Goal: Complete application form

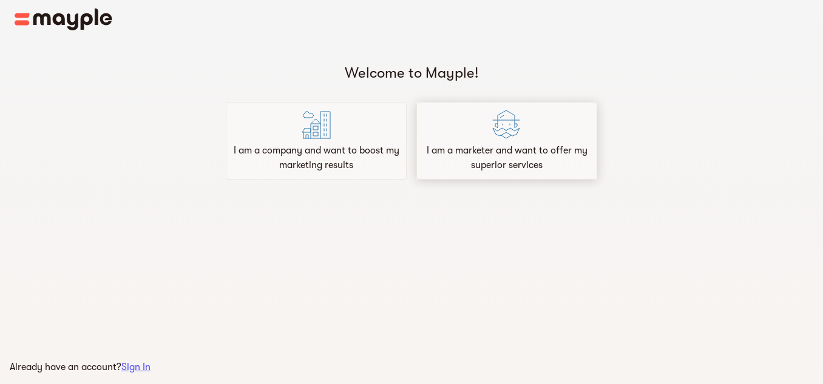
click at [451, 154] on p "I am a marketer and want to offer my superior services" at bounding box center [507, 157] width 170 height 29
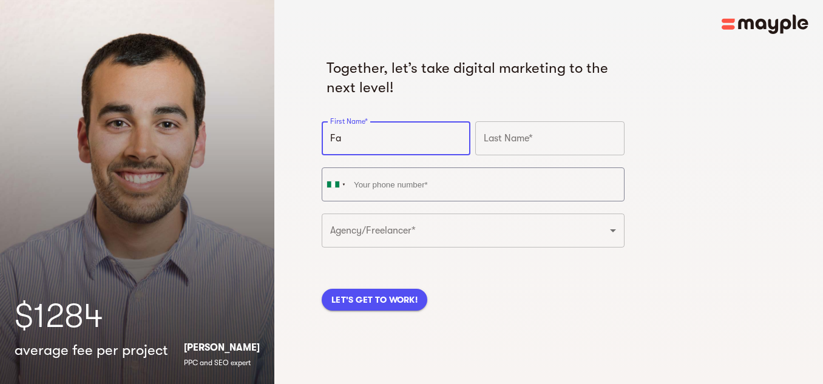
type input "F"
type input "[DEMOGRAPHIC_DATA]"
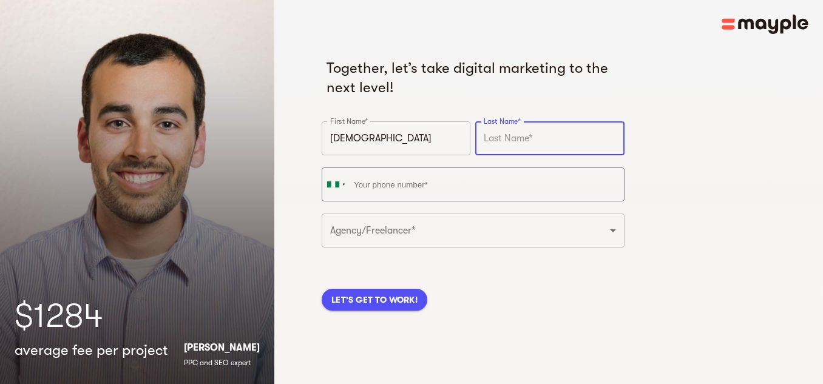
click at [503, 132] on input "text" at bounding box center [549, 138] width 149 height 34
click at [489, 140] on input "[PERSON_NAME]" at bounding box center [549, 138] width 149 height 34
type input "[PERSON_NAME]"
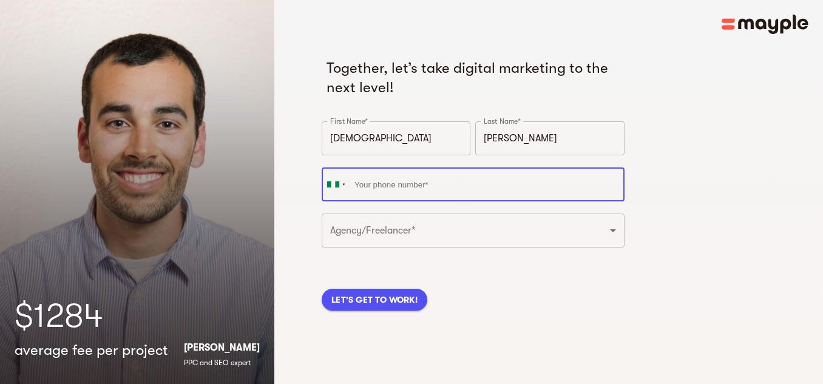
click at [453, 192] on input "tel" at bounding box center [473, 185] width 303 height 34
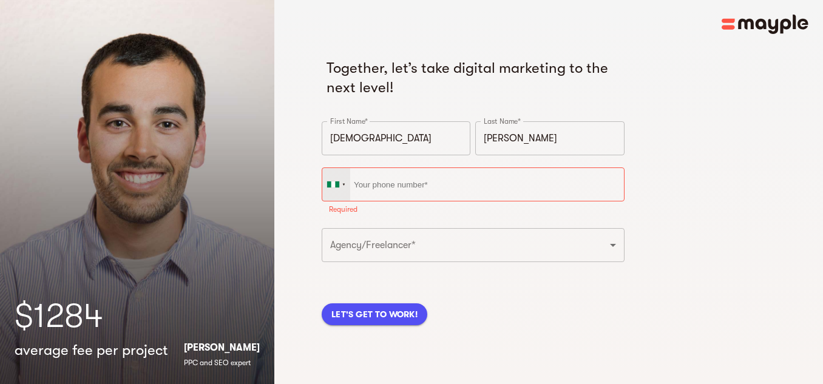
click at [336, 186] on div at bounding box center [333, 184] width 12 height 6
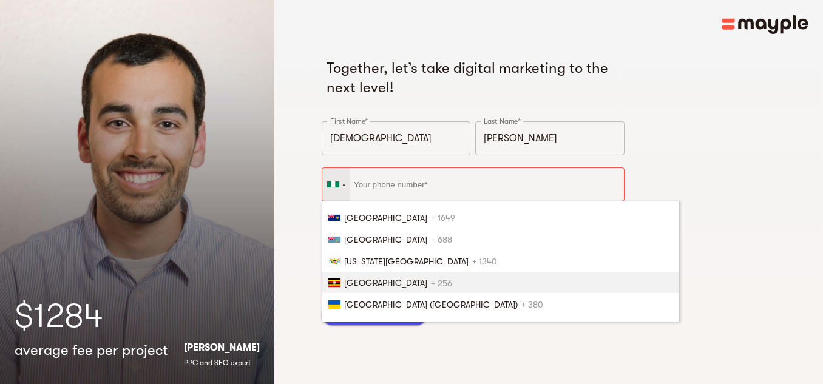
scroll to position [4887, 0]
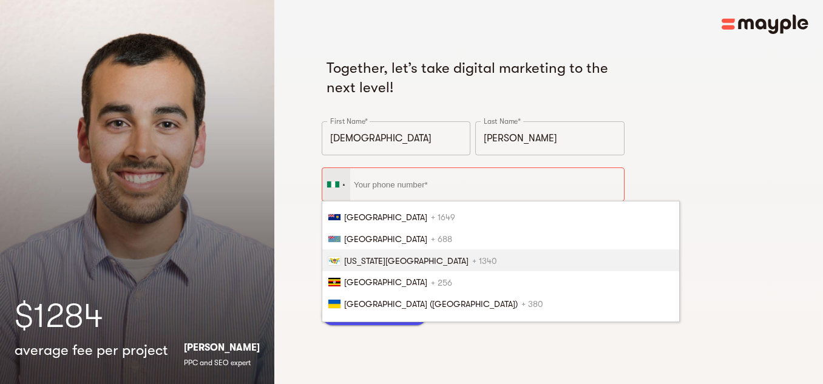
click at [364, 262] on span "[US_STATE][GEOGRAPHIC_DATA]" at bounding box center [406, 261] width 124 height 10
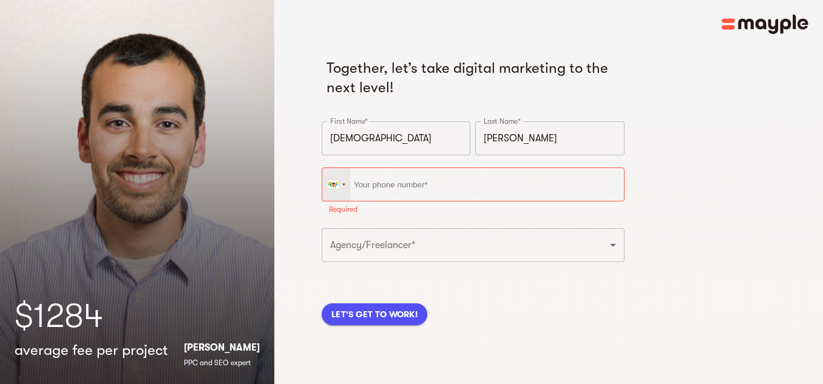
click at [334, 191] on div at bounding box center [336, 184] width 28 height 33
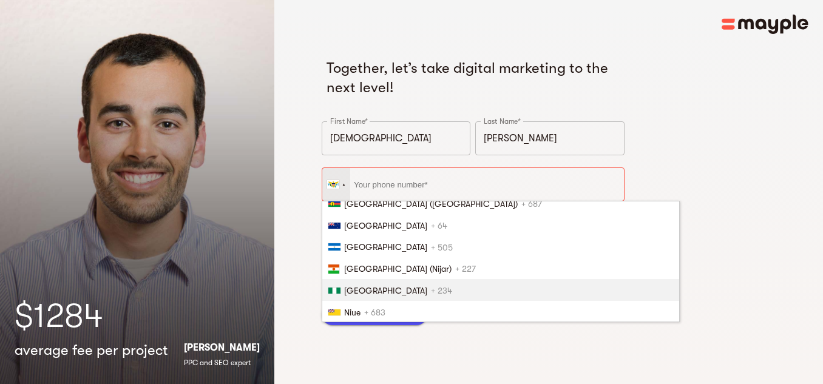
scroll to position [3338, 0]
click at [365, 285] on li "Nigeria + 234" at bounding box center [500, 290] width 357 height 22
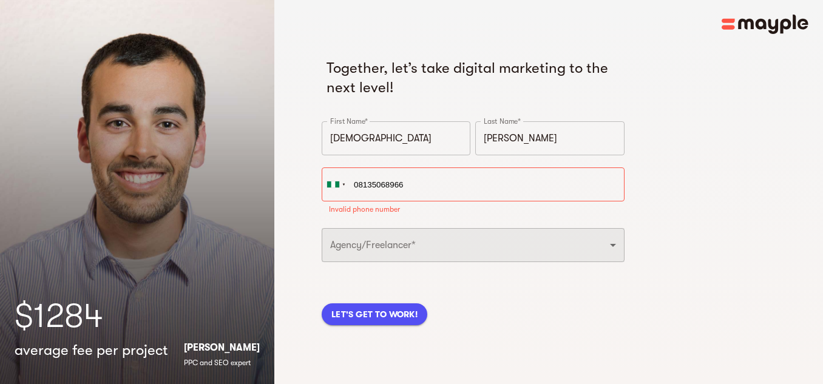
type input "[PHONE_NUMBER]"
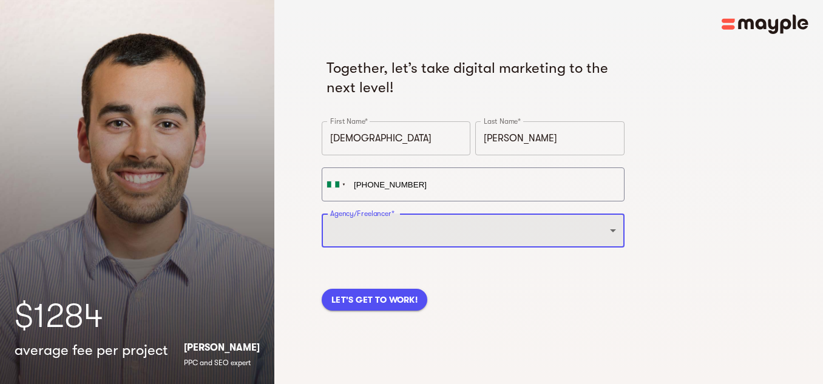
click at [394, 237] on select "Freelancer Digital Agency" at bounding box center [473, 231] width 303 height 34
select select "FREELANCER"
click at [322, 214] on select "Freelancer Digital Agency" at bounding box center [473, 231] width 303 height 34
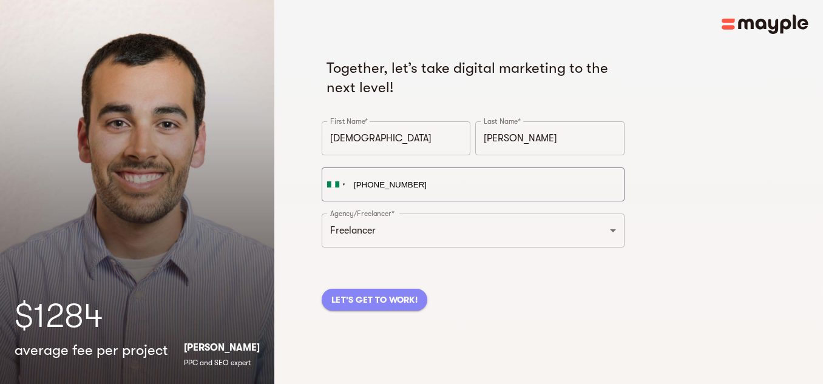
click at [373, 306] on span "LET'S GET TO WORK!" at bounding box center [374, 300] width 86 height 15
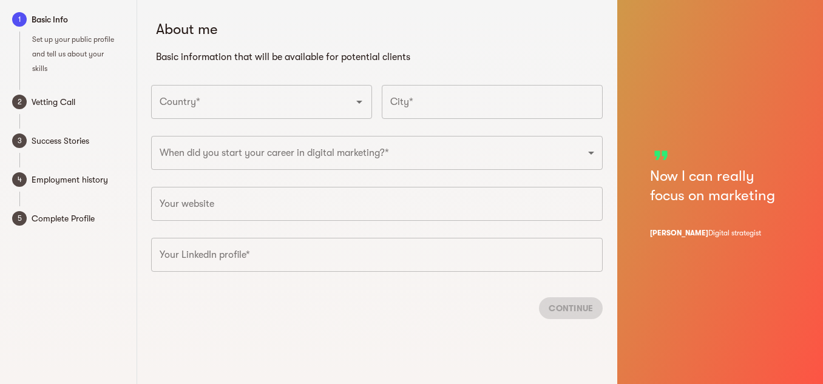
click at [335, 108] on div at bounding box center [351, 101] width 32 height 17
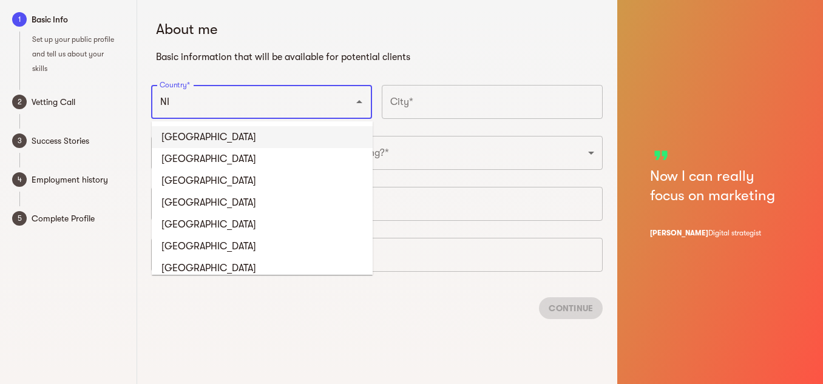
click at [223, 141] on li "[GEOGRAPHIC_DATA]" at bounding box center [262, 137] width 221 height 22
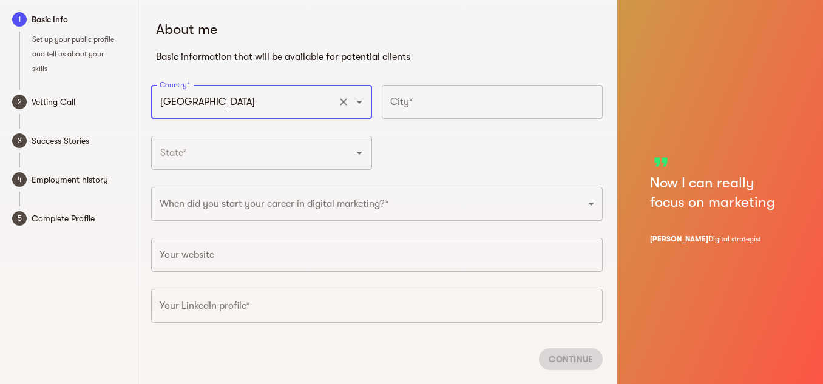
type input "[GEOGRAPHIC_DATA]"
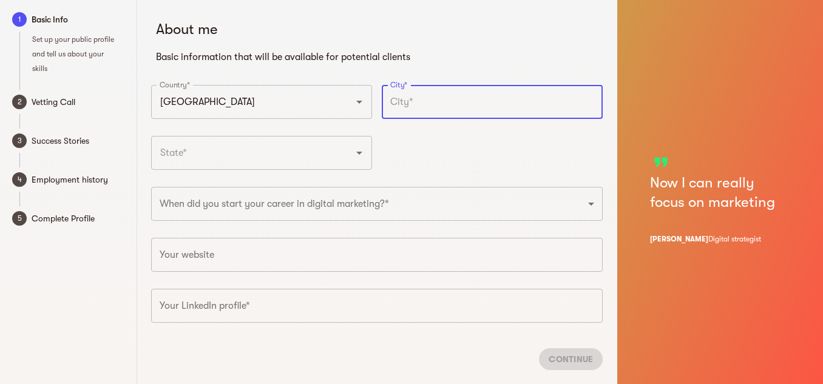
click at [404, 104] on input "text" at bounding box center [492, 102] width 221 height 34
click at [358, 153] on icon "Open" at bounding box center [359, 153] width 6 height 3
type input "Califonial"
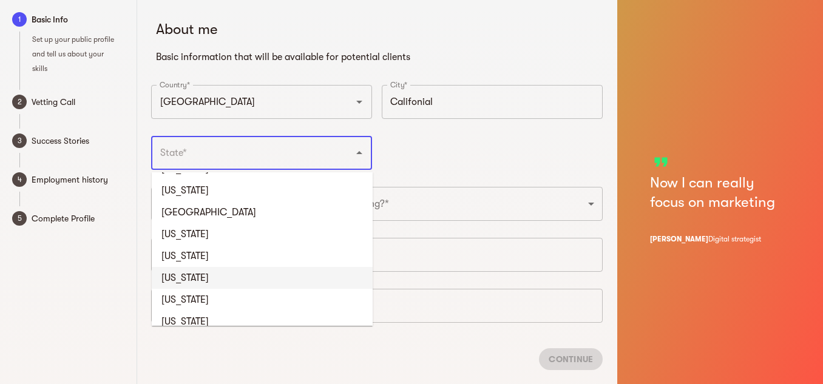
scroll to position [171, 0]
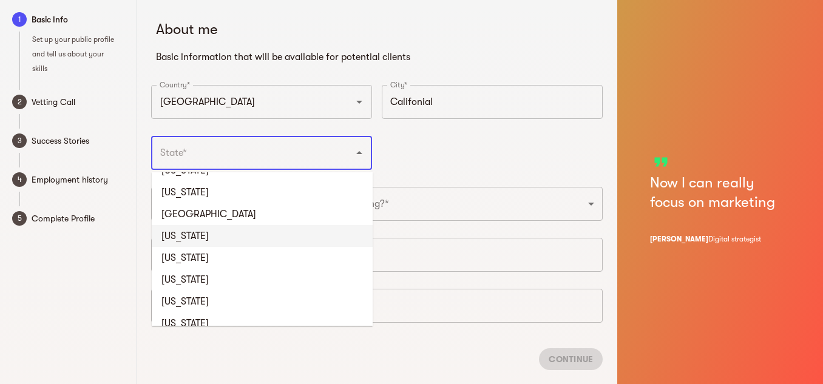
click at [203, 242] on li "[US_STATE]" at bounding box center [262, 236] width 221 height 22
type input "[US_STATE]"
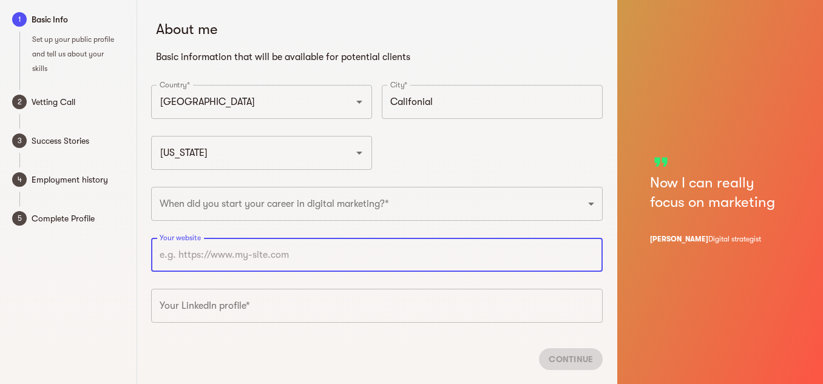
click at [242, 257] on input "text" at bounding box center [377, 255] width 452 height 34
paste input "[URL][DOMAIN_NAME]"
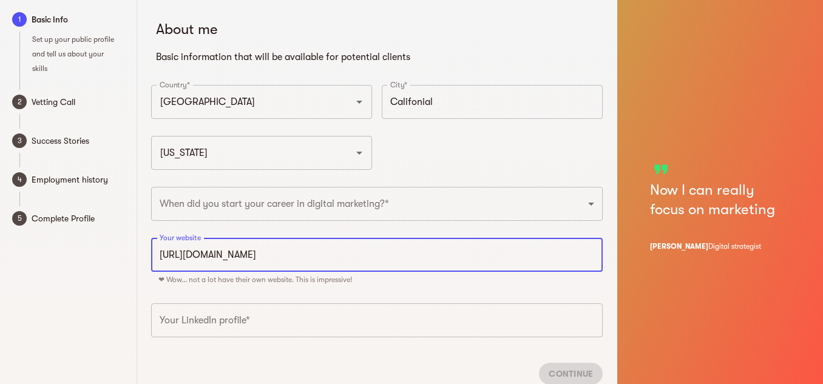
scroll to position [42, 0]
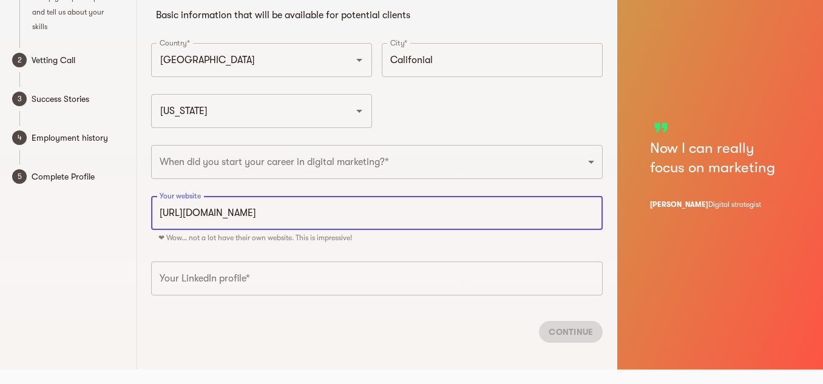
type input "[URL][DOMAIN_NAME]"
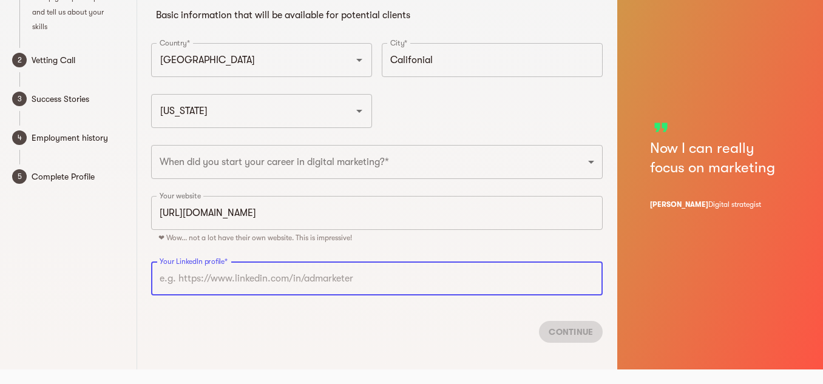
click at [229, 276] on input "text" at bounding box center [377, 279] width 452 height 34
paste input "[URL][DOMAIN_NAME]"
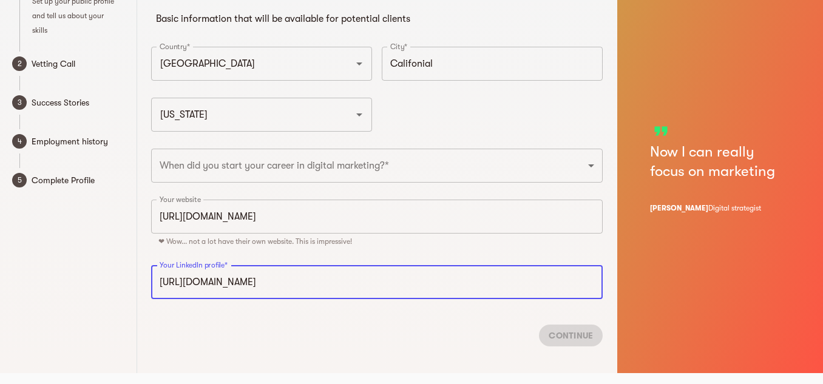
type input "[URL][DOMAIN_NAME]"
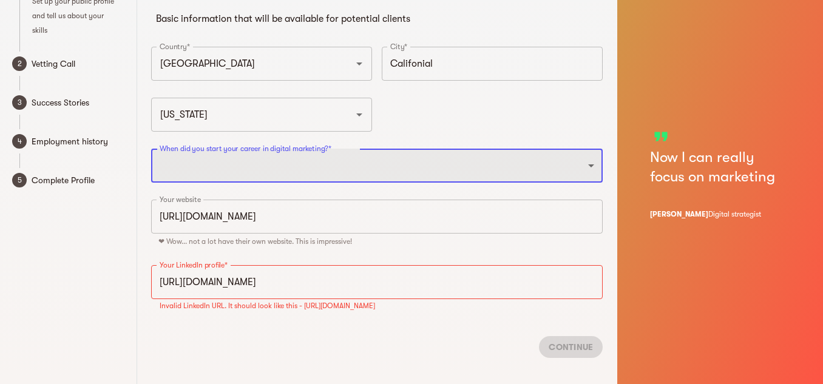
click at [359, 162] on select "2025 2024 2023 2022 2021 2020 2019 2018 2017 2016 2015 2014 2013 2012 2011 2010…" at bounding box center [377, 166] width 452 height 34
select select "2000"
click at [151, 149] on select "2025 2024 2023 2022 2021 2020 2019 2018 2017 2016 2015 2014 2013 2012 2011 2010…" at bounding box center [377, 166] width 452 height 34
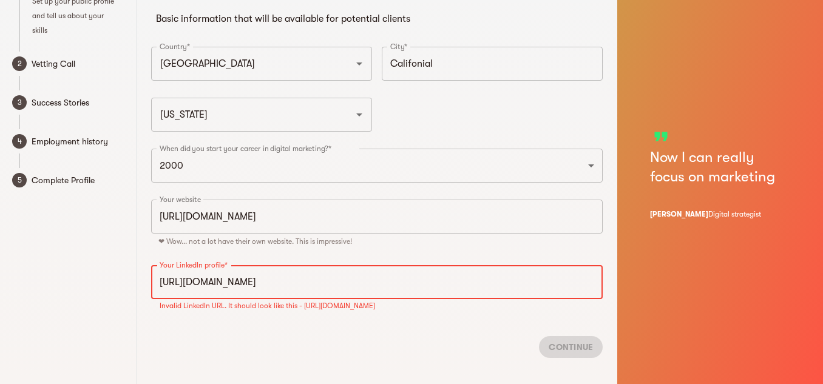
click at [294, 283] on input "[URL][DOMAIN_NAME]" at bounding box center [377, 282] width 452 height 34
type input "h"
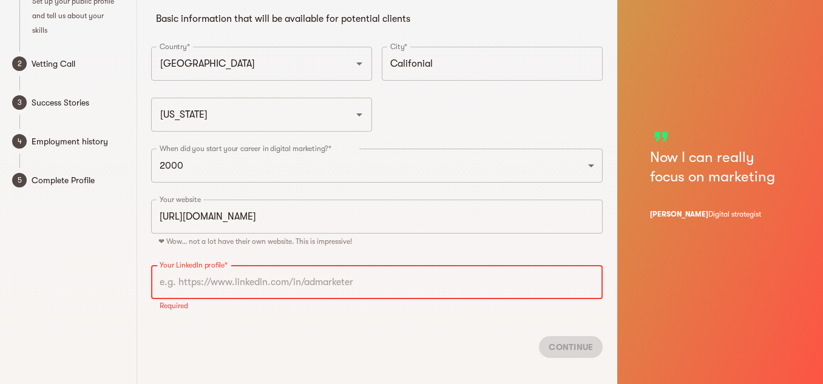
click at [389, 283] on input "text" at bounding box center [377, 282] width 452 height 34
paste input "[URL][DOMAIN_NAME][PERSON_NAME][PERSON_NAME]"
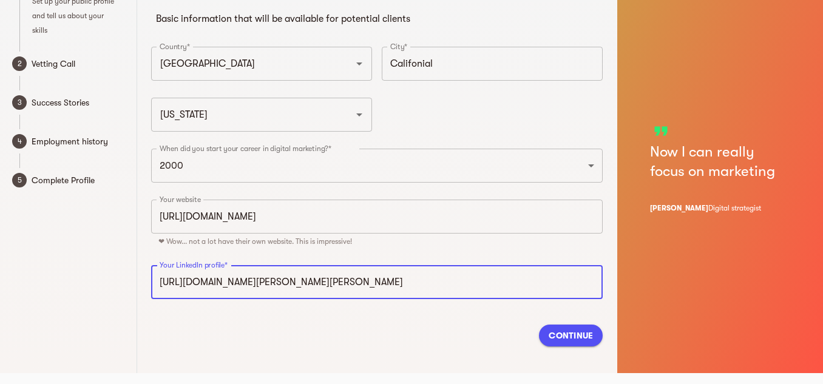
type input "[URL][DOMAIN_NAME][PERSON_NAME][PERSON_NAME]"
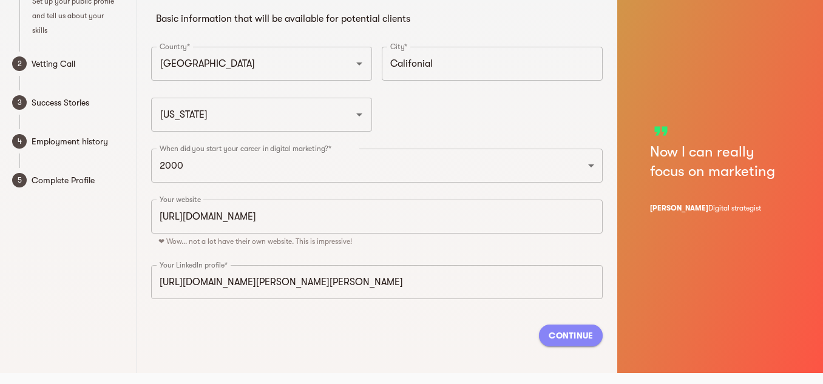
scroll to position [0, 0]
click at [545, 342] on button "Continue" at bounding box center [571, 336] width 64 height 22
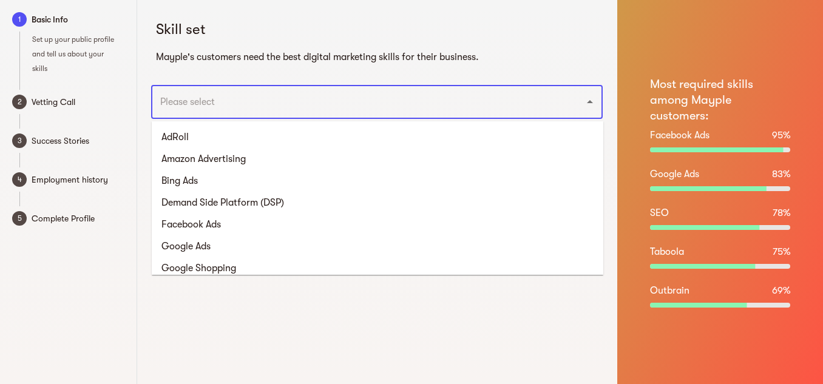
click at [255, 104] on input "text" at bounding box center [360, 101] width 407 height 23
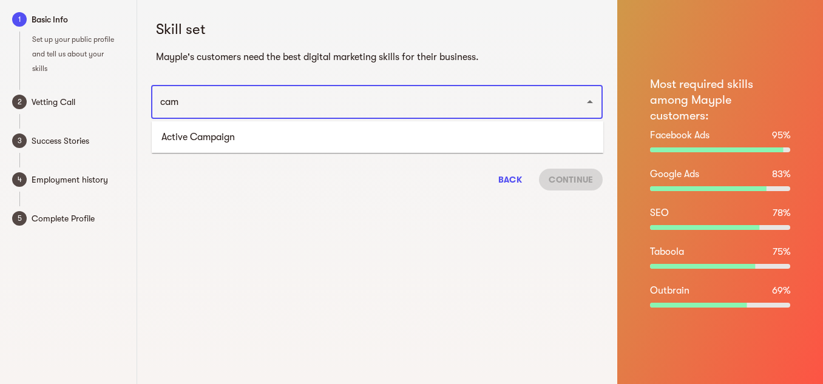
type input "camp"
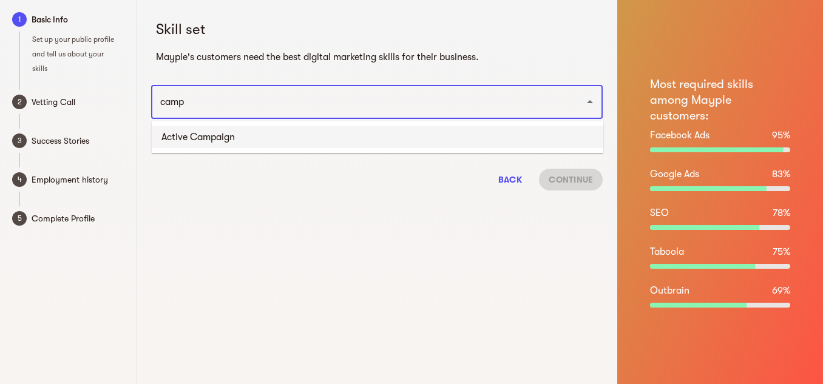
click at [225, 139] on li "Active Campaign" at bounding box center [378, 137] width 452 height 22
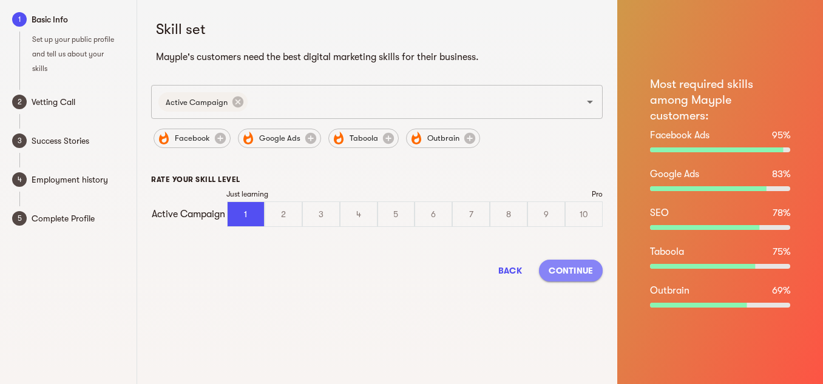
click at [560, 273] on span "Continue" at bounding box center [571, 270] width 44 height 15
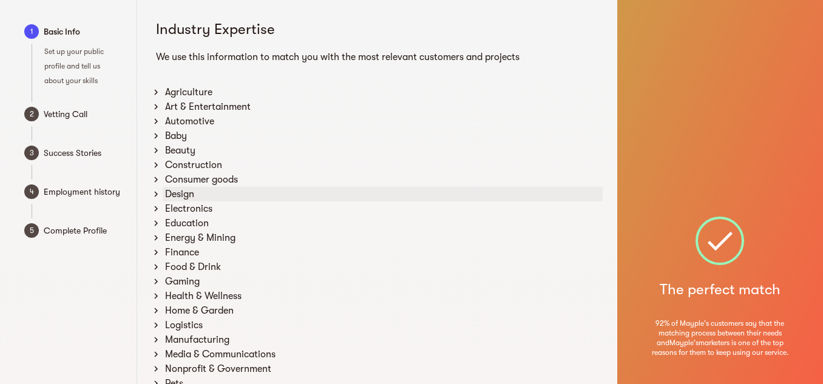
click at [189, 195] on div "Design" at bounding box center [383, 194] width 440 height 15
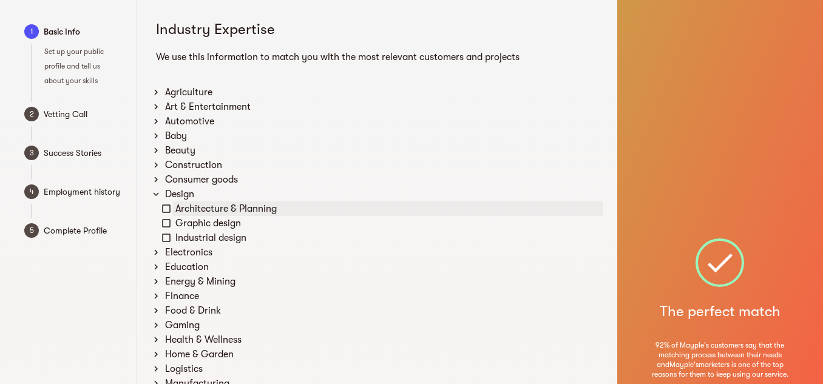
click at [168, 209] on icon at bounding box center [166, 208] width 11 height 11
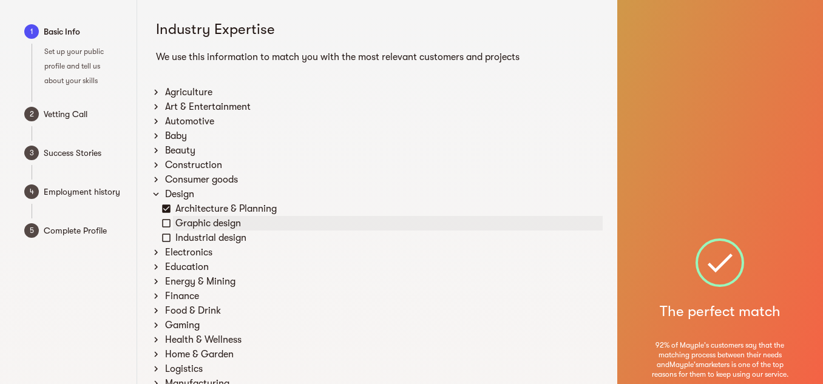
click at [167, 220] on icon at bounding box center [166, 223] width 8 height 8
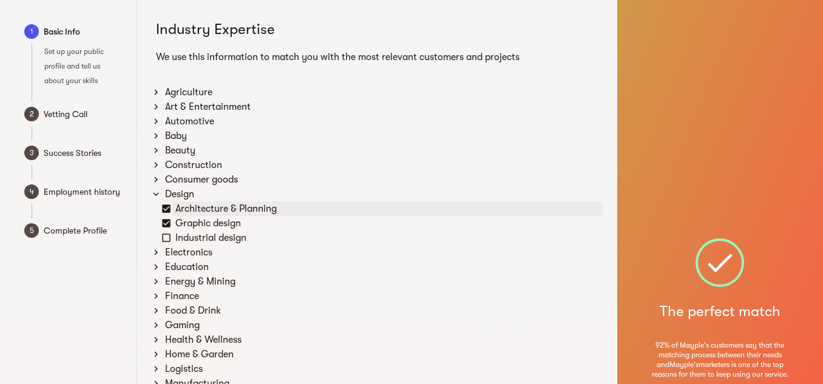
click at [167, 209] on icon at bounding box center [166, 208] width 11 height 11
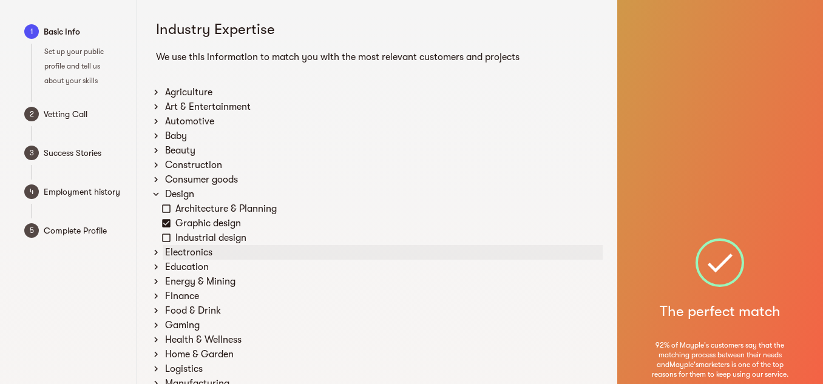
click at [198, 249] on div "Electronics" at bounding box center [383, 252] width 440 height 15
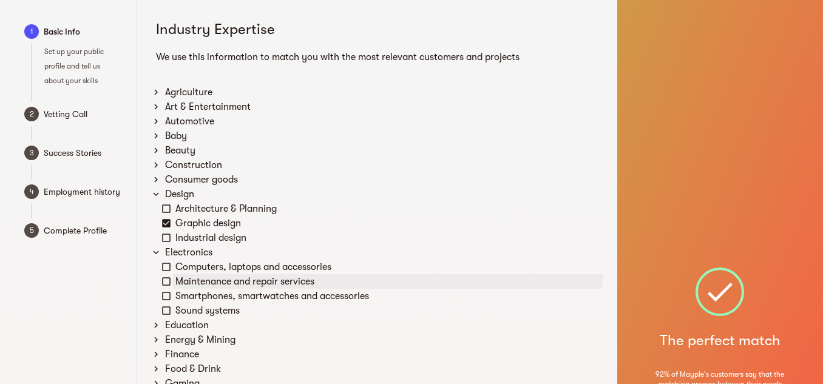
click at [164, 282] on icon at bounding box center [166, 281] width 11 height 11
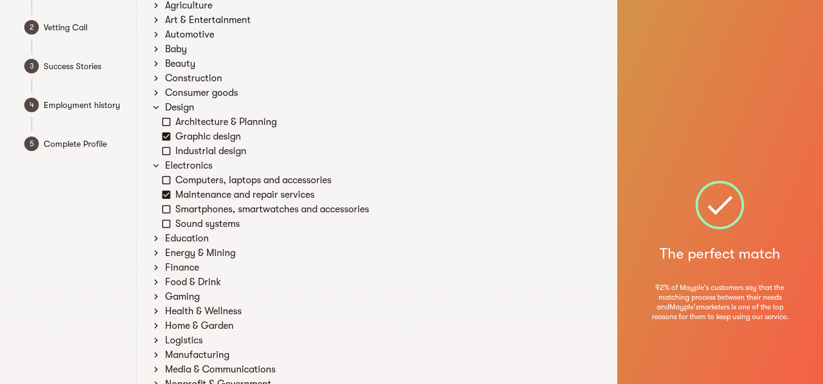
scroll to position [91, 0]
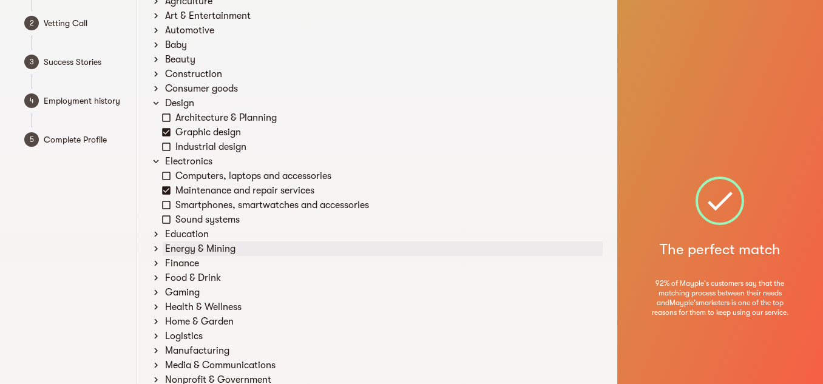
click at [189, 246] on div "Energy & Mining" at bounding box center [383, 249] width 440 height 15
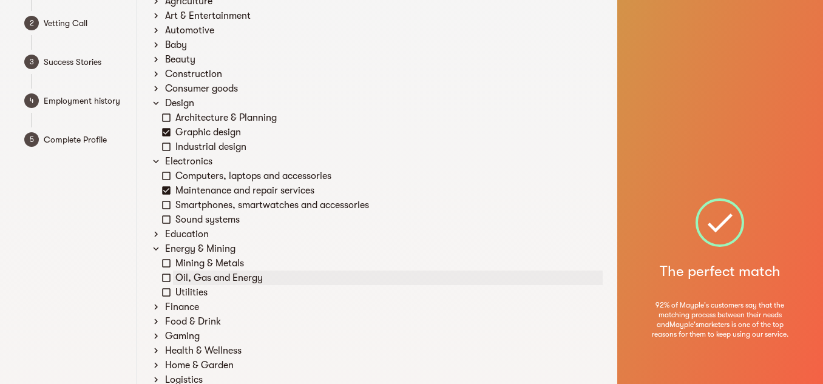
click at [167, 279] on icon at bounding box center [166, 278] width 11 height 11
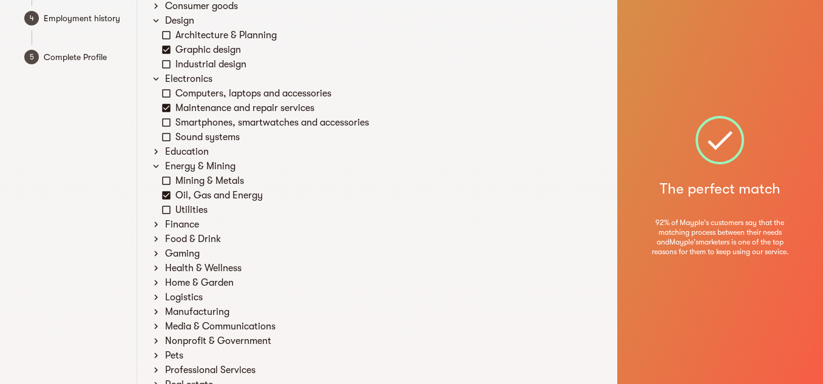
scroll to position [180, 0]
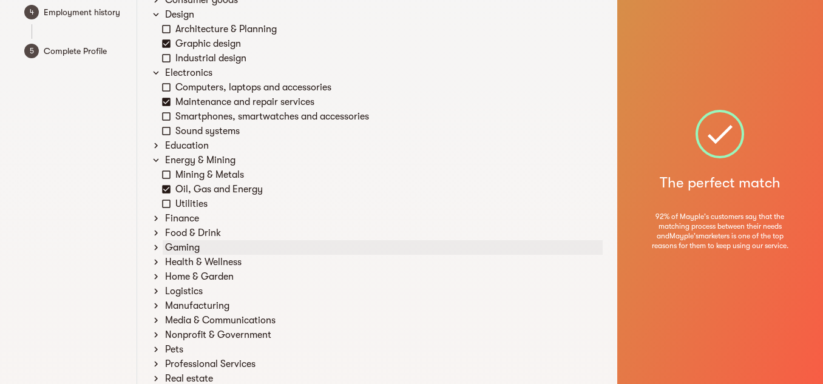
click at [194, 248] on div "Gaming" at bounding box center [383, 247] width 440 height 15
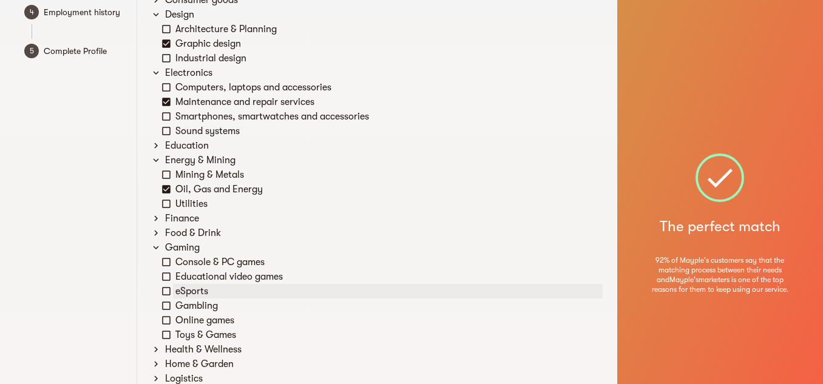
click at [165, 292] on icon at bounding box center [166, 291] width 11 height 11
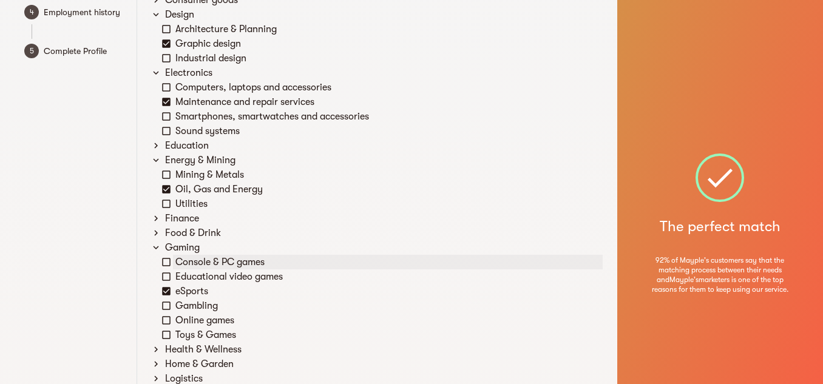
click at [166, 258] on icon at bounding box center [166, 262] width 11 height 11
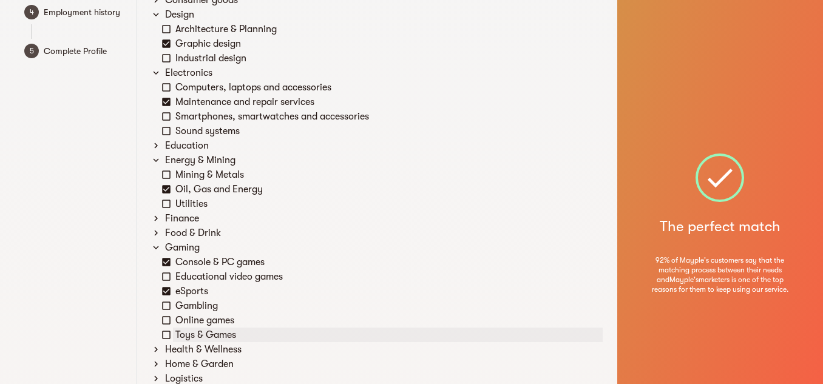
click at [169, 333] on icon at bounding box center [166, 335] width 11 height 11
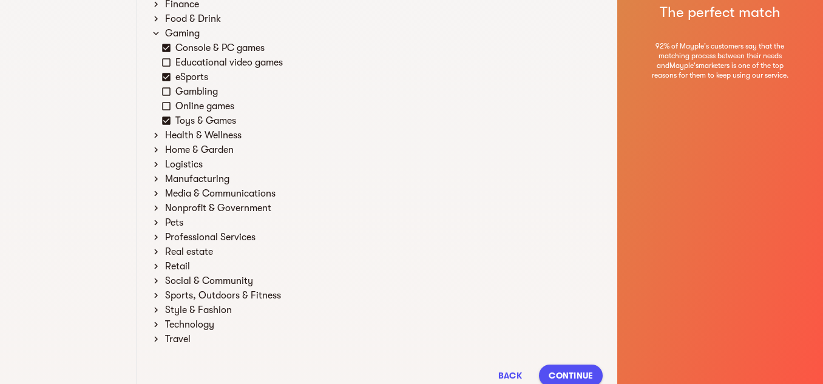
scroll to position [395, 0]
click at [194, 166] on div "Logistics" at bounding box center [383, 164] width 440 height 15
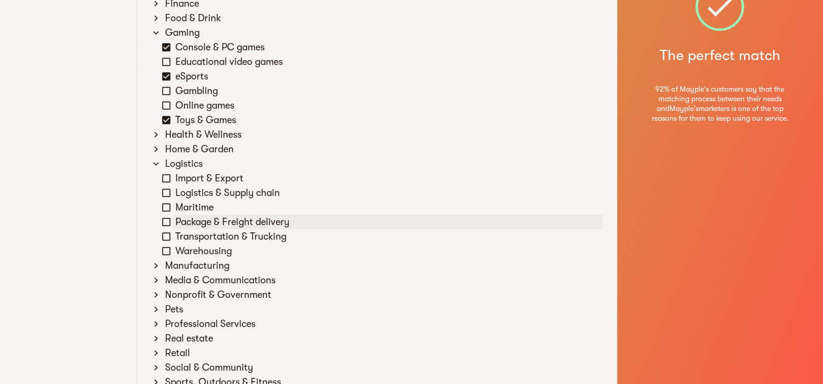
click at [165, 222] on icon at bounding box center [166, 222] width 11 height 11
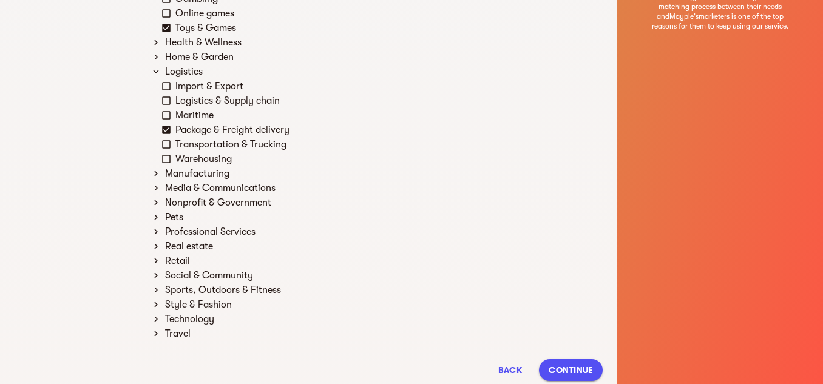
scroll to position [481, 0]
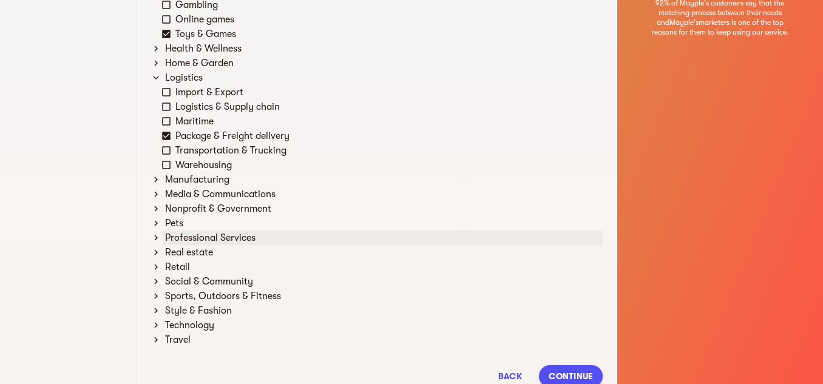
click at [191, 240] on div "Professional Services" at bounding box center [383, 238] width 440 height 15
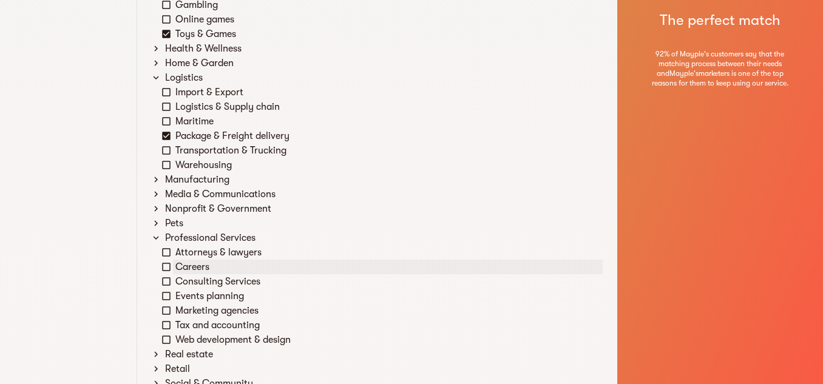
click at [163, 265] on icon at bounding box center [166, 267] width 11 height 11
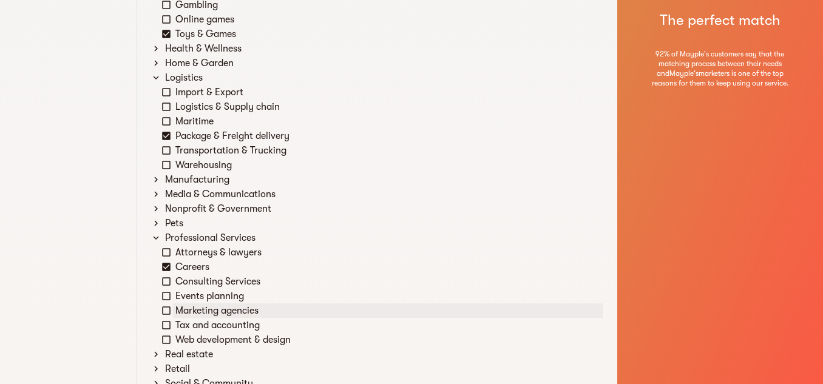
click at [166, 305] on icon at bounding box center [166, 310] width 11 height 11
click at [164, 327] on icon at bounding box center [166, 325] width 11 height 11
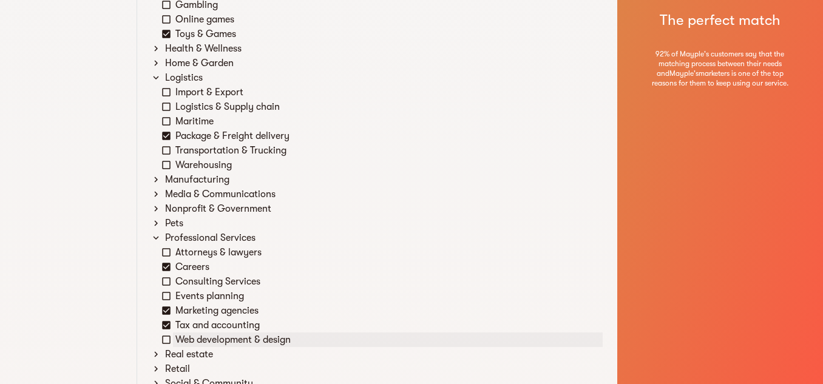
click at [165, 337] on icon at bounding box center [166, 339] width 11 height 11
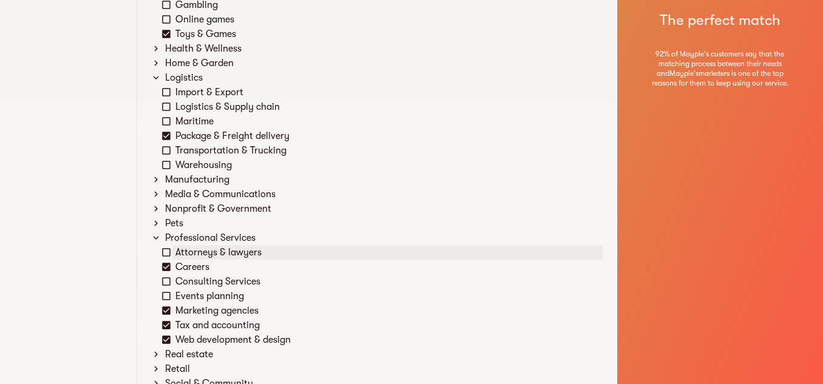
click at [168, 255] on icon at bounding box center [166, 252] width 11 height 11
click at [167, 280] on icon at bounding box center [166, 281] width 11 height 11
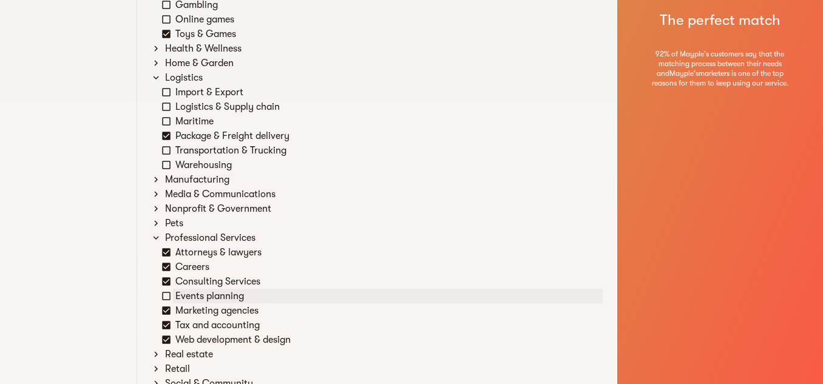
click at [167, 293] on icon at bounding box center [166, 296] width 11 height 11
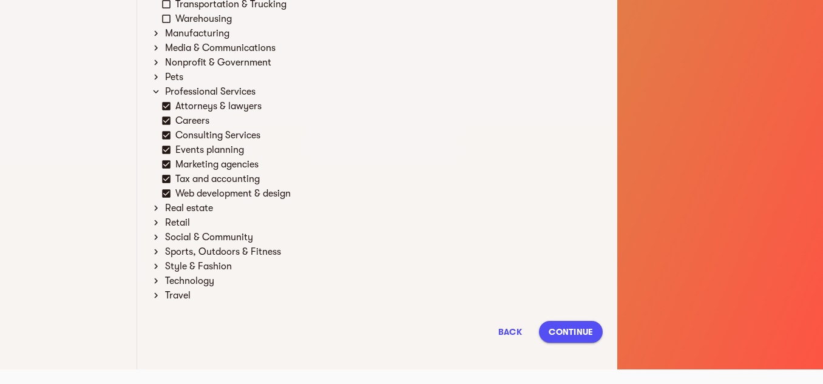
click at [601, 340] on div "Back Continue" at bounding box center [377, 331] width 452 height 41
click at [581, 334] on span "Continue" at bounding box center [571, 332] width 44 height 15
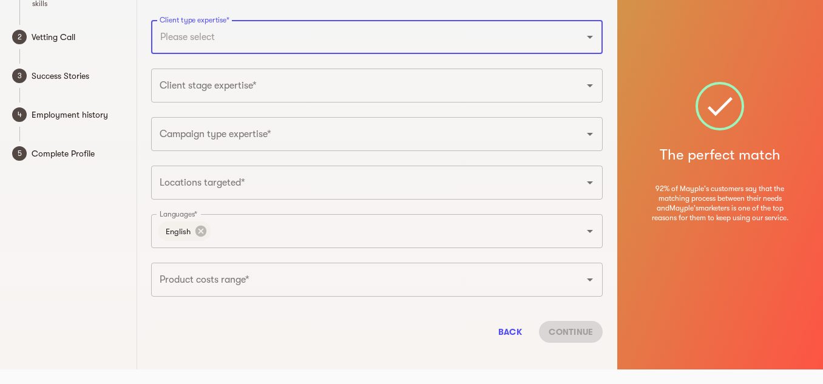
scroll to position [65, 0]
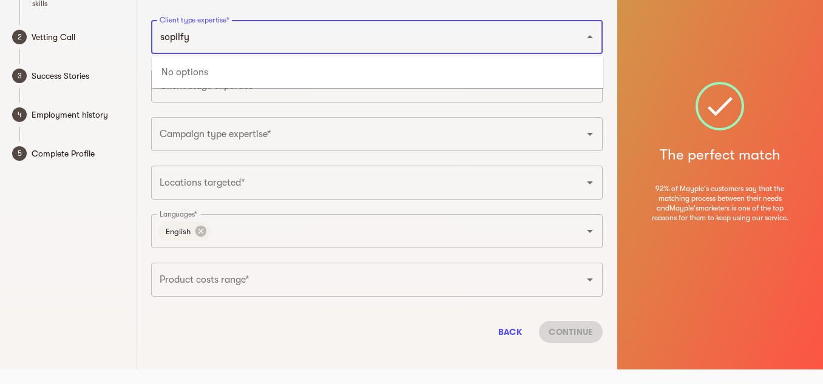
type input "sopilfy"
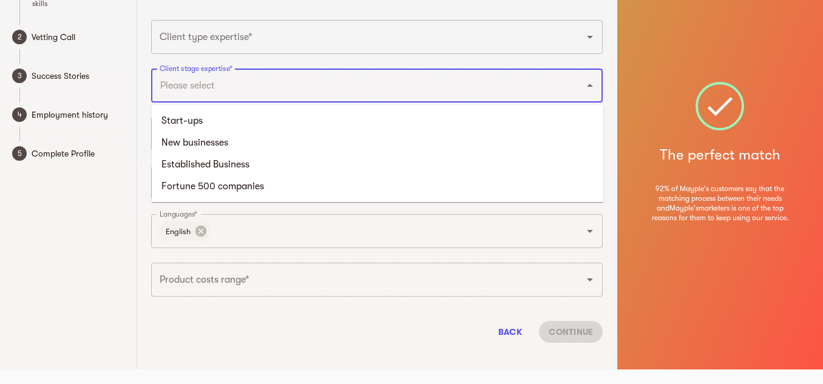
click at [245, 95] on input "Client stage expertise*" at bounding box center [360, 85] width 407 height 23
click at [222, 139] on li "New businesses" at bounding box center [378, 143] width 452 height 22
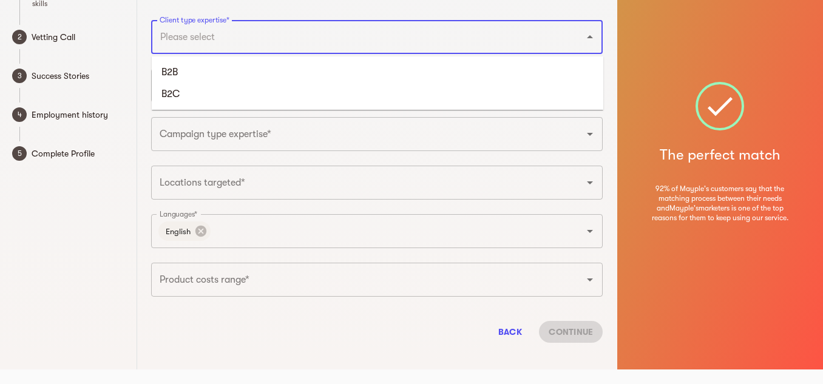
click at [246, 47] on input "Client type expertise*" at bounding box center [360, 36] width 407 height 23
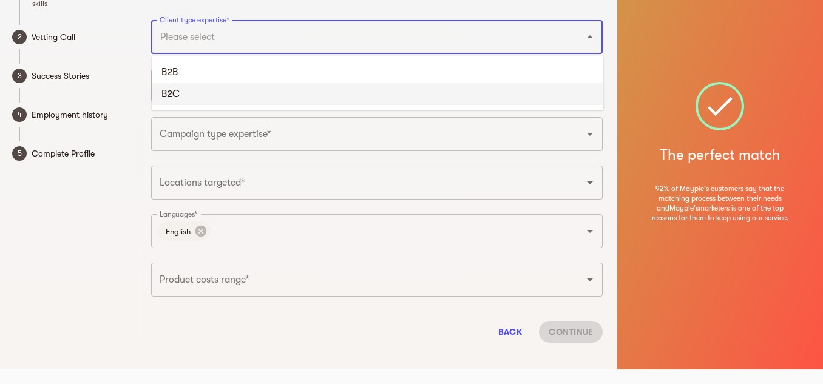
click at [192, 88] on li "B2C" at bounding box center [378, 94] width 452 height 22
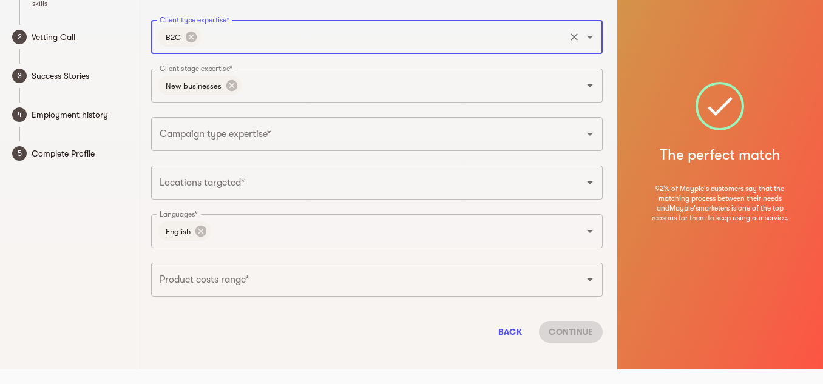
click at [244, 137] on input "Campaign type expertise*" at bounding box center [360, 134] width 407 height 23
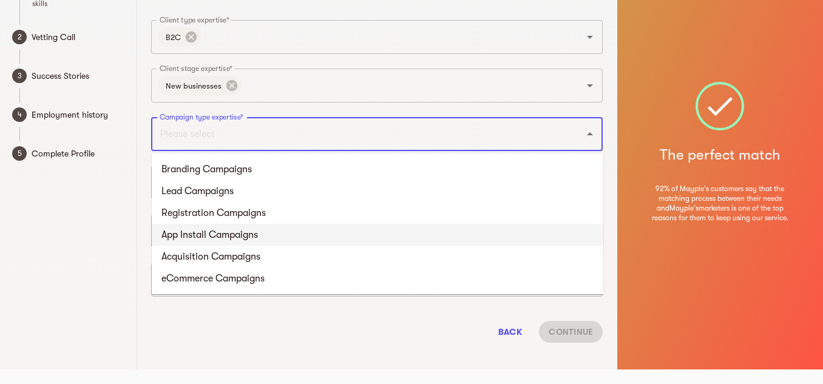
click at [224, 239] on li "App Install Campaigns" at bounding box center [378, 235] width 452 height 22
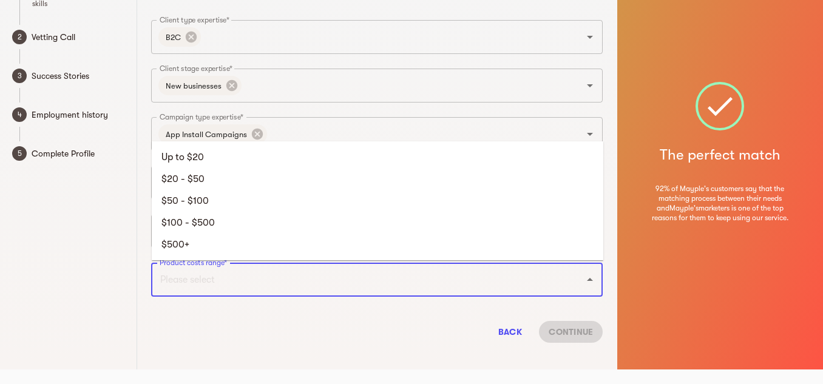
click at [223, 280] on input "Product costs range*" at bounding box center [360, 279] width 407 height 23
click at [195, 246] on li "$500+" at bounding box center [378, 245] width 452 height 22
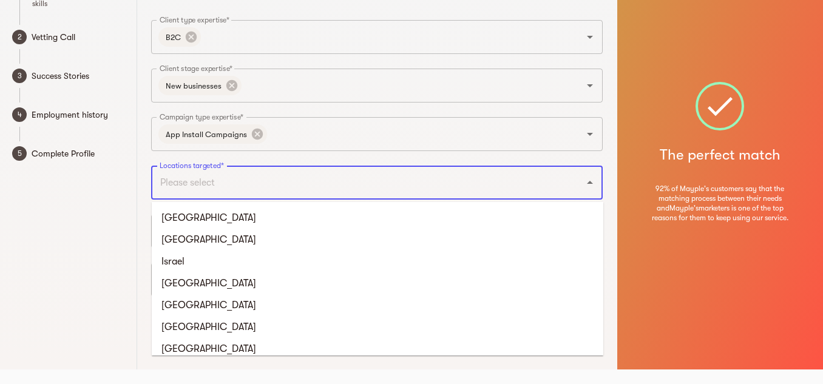
click at [237, 187] on input "Locations targeted*" at bounding box center [360, 182] width 407 height 23
click at [213, 213] on li "[GEOGRAPHIC_DATA]" at bounding box center [378, 218] width 452 height 22
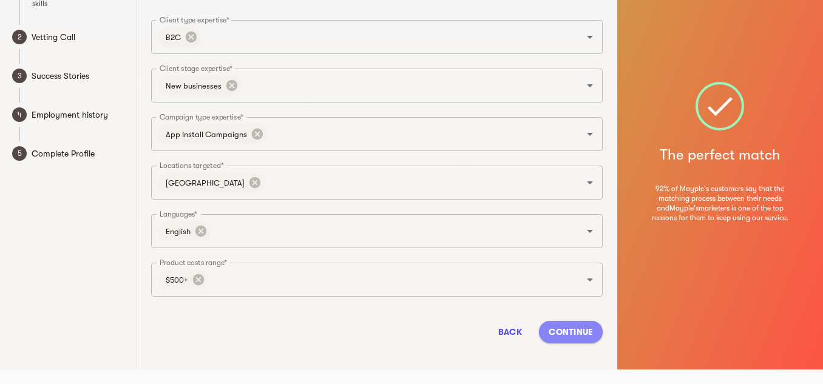
click at [569, 342] on button "Continue" at bounding box center [571, 332] width 64 height 22
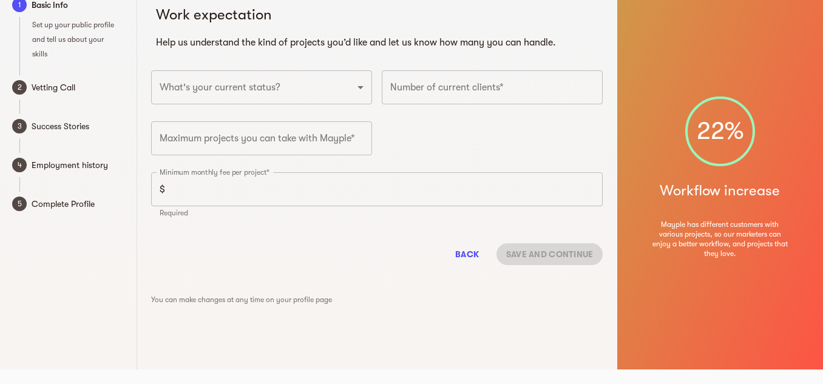
scroll to position [15, 0]
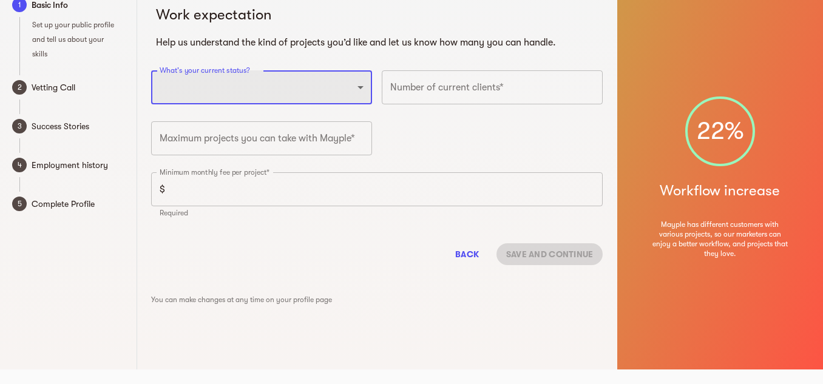
click at [262, 93] on select "Full-time freelancer [DEMOGRAPHIC_DATA] job New-freelancing [DEMOGRAPHIC_DATA]-…" at bounding box center [261, 87] width 221 height 34
select select "FULLTIME_FREELANCER"
click at [151, 70] on select "Full-time freelancer [DEMOGRAPHIC_DATA] job New-freelancing [DEMOGRAPHIC_DATA]-…" at bounding box center [261, 87] width 221 height 34
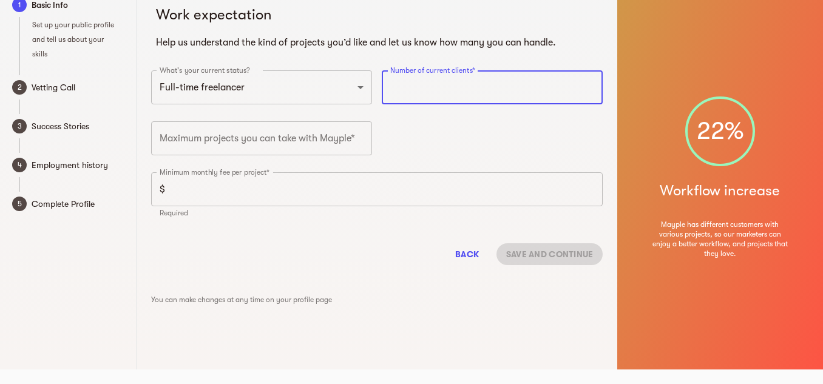
click at [416, 82] on input "number" at bounding box center [492, 87] width 221 height 34
type input "0"
click at [591, 88] on input "0" at bounding box center [492, 87] width 221 height 34
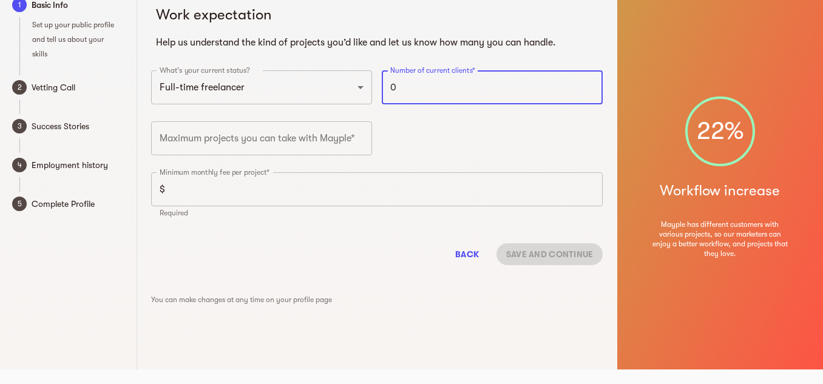
click at [591, 88] on input "0" at bounding box center [492, 87] width 221 height 34
click at [397, 86] on input "number" at bounding box center [492, 87] width 221 height 34
paste input "number"
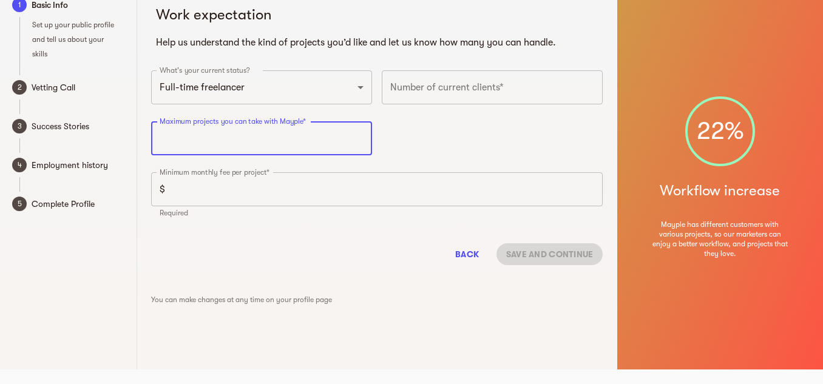
click at [257, 141] on input "number" at bounding box center [261, 138] width 221 height 34
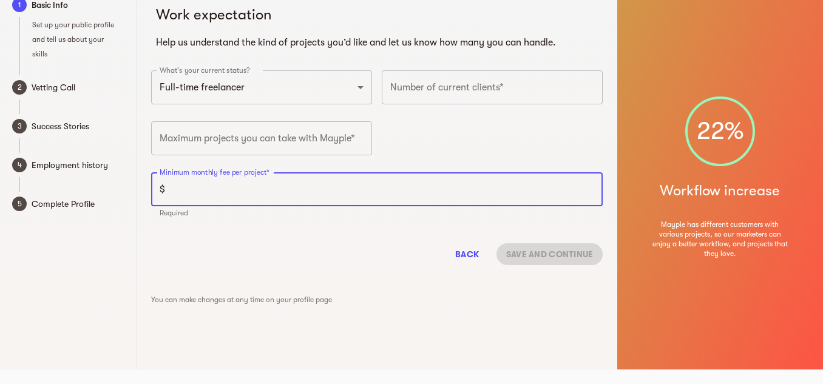
click at [247, 192] on input "number" at bounding box center [386, 189] width 433 height 34
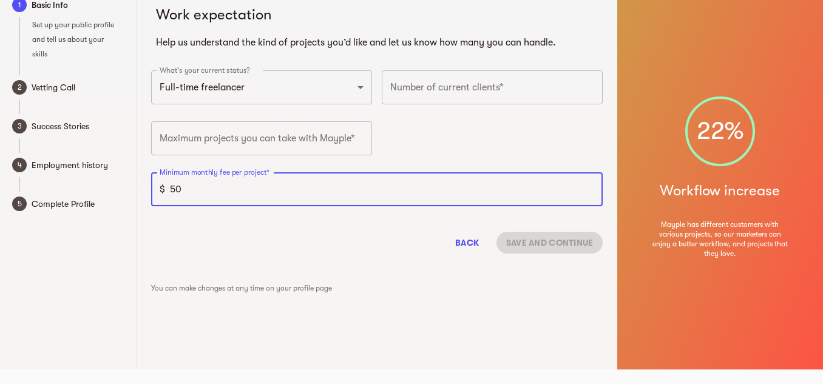
type input "5"
type input "10000"
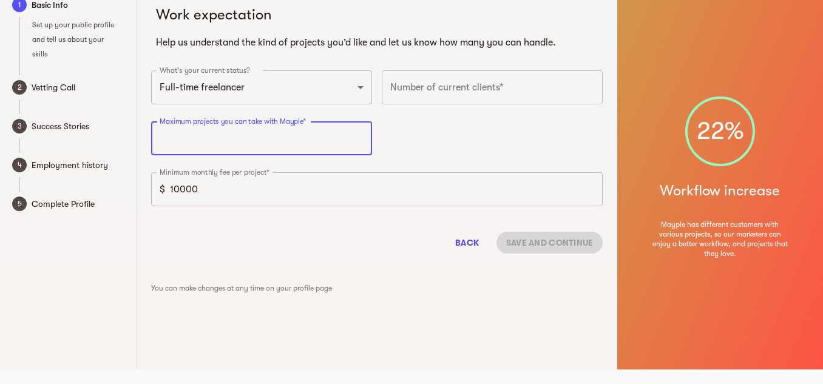
click at [237, 137] on input "number" at bounding box center [261, 138] width 221 height 34
type input "1"
click at [361, 141] on input "1" at bounding box center [261, 138] width 221 height 34
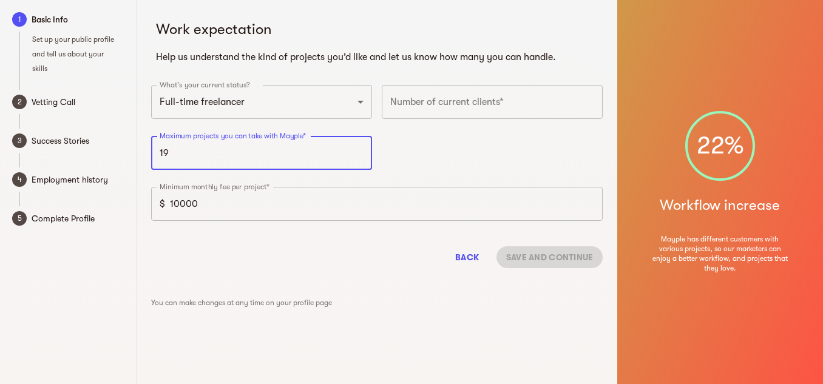
type input "19"
click at [446, 103] on input "number" at bounding box center [492, 102] width 221 height 34
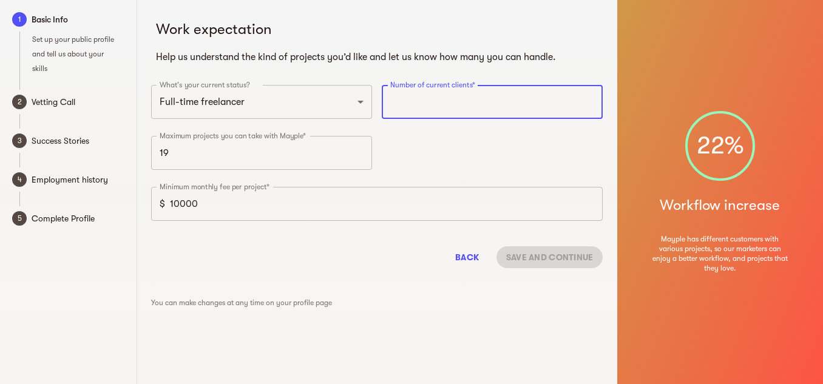
drag, startPoint x: 398, startPoint y: 101, endPoint x: 532, endPoint y: 109, distance: 133.7
click at [532, 109] on input "number" at bounding box center [492, 102] width 221 height 34
paste input "17373828087"
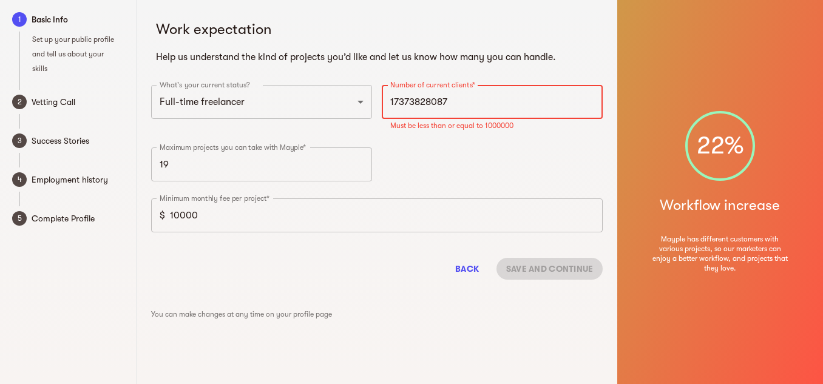
click at [391, 100] on input "17373828087" at bounding box center [492, 102] width 221 height 34
type input "17373828087"
click at [390, 100] on input "17373828087" at bounding box center [492, 102] width 221 height 34
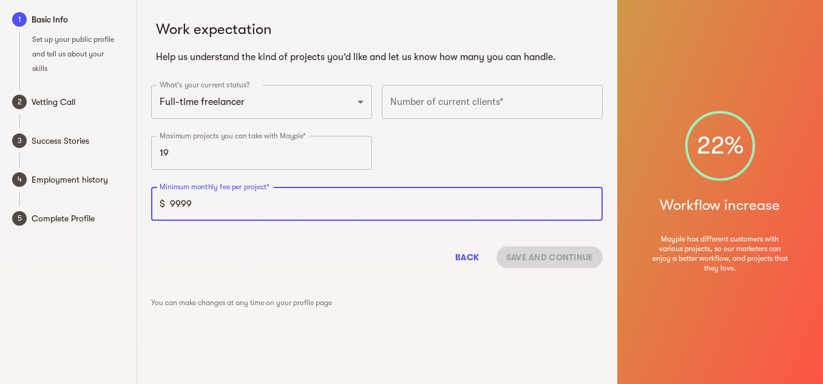
type input "9999"
click at [588, 205] on input "9999" at bounding box center [386, 204] width 433 height 34
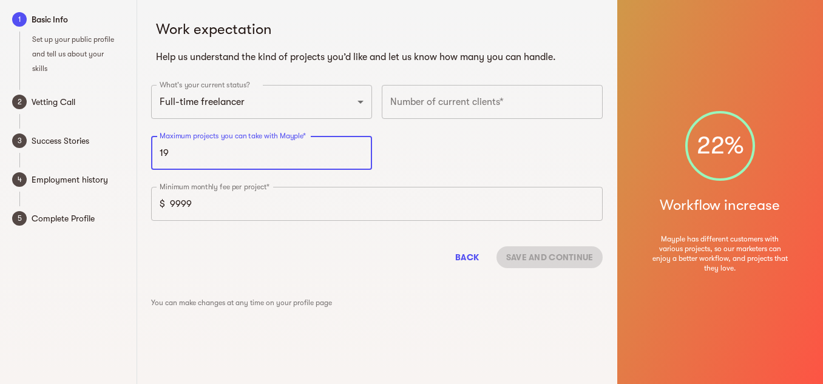
click at [343, 157] on input "19" at bounding box center [261, 153] width 221 height 34
drag, startPoint x: 343, startPoint y: 157, endPoint x: 361, endPoint y: 155, distance: 17.8
click at [361, 155] on input "19" at bounding box center [261, 153] width 221 height 34
click at [361, 155] on input "18" at bounding box center [261, 153] width 221 height 34
click at [361, 155] on input "17" at bounding box center [261, 153] width 221 height 34
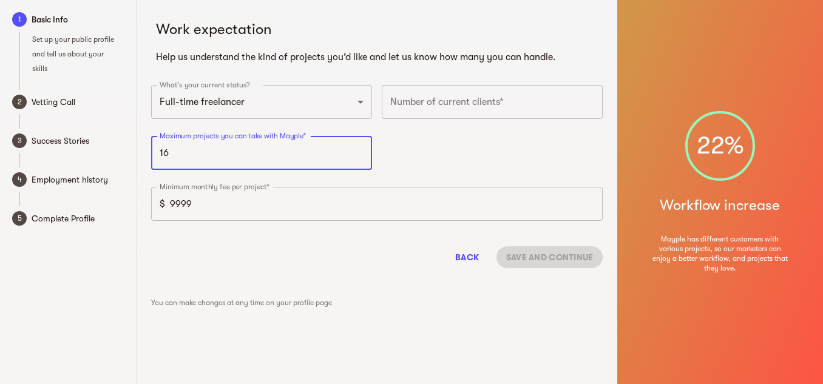
click at [361, 155] on input "16" at bounding box center [261, 153] width 221 height 34
click at [361, 155] on input "15" at bounding box center [261, 153] width 221 height 34
click at [361, 155] on input "14" at bounding box center [261, 153] width 221 height 34
click at [361, 155] on input "13" at bounding box center [261, 153] width 221 height 34
click at [361, 155] on input "11" at bounding box center [261, 153] width 221 height 34
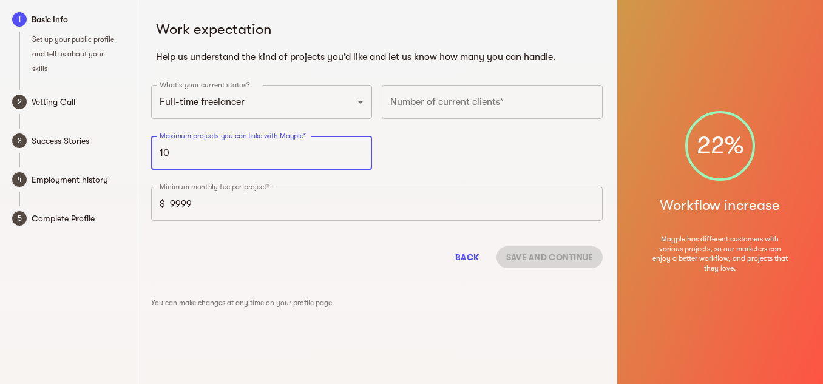
click at [361, 155] on input "10" at bounding box center [261, 153] width 221 height 34
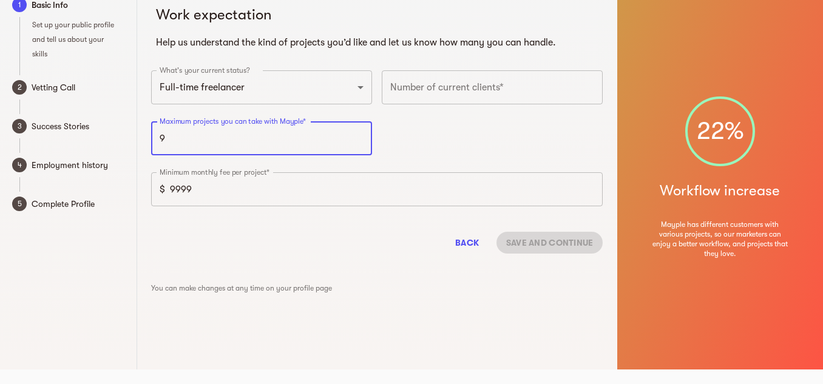
click at [360, 139] on input "9" at bounding box center [261, 138] width 221 height 34
click at [360, 139] on input "8" at bounding box center [261, 138] width 221 height 34
click at [360, 139] on input "7" at bounding box center [261, 138] width 221 height 34
click at [360, 139] on input "6" at bounding box center [261, 138] width 221 height 34
click at [360, 139] on input "5" at bounding box center [261, 138] width 221 height 34
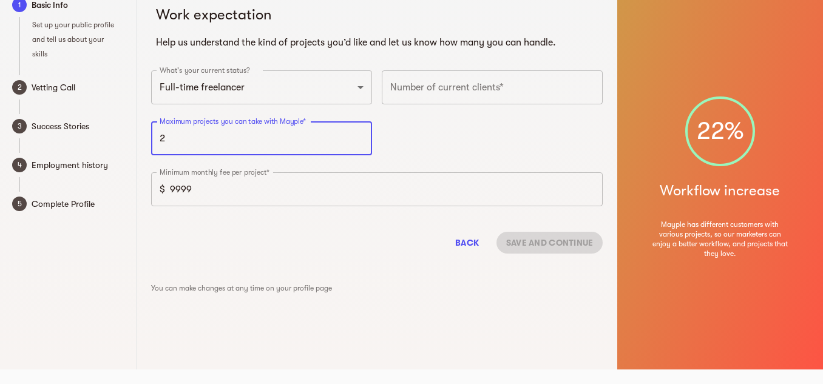
click at [360, 139] on input "2" at bounding box center [261, 138] width 221 height 34
click at [360, 139] on input "1" at bounding box center [261, 138] width 221 height 34
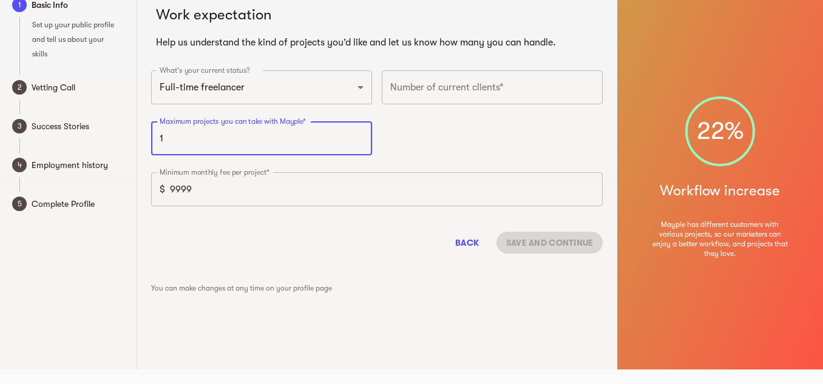
click at [360, 139] on input "1" at bounding box center [261, 138] width 221 height 34
drag, startPoint x: 360, startPoint y: 139, endPoint x: 359, endPoint y: 130, distance: 8.5
type input "10"
click at [359, 130] on input "10" at bounding box center [261, 138] width 221 height 34
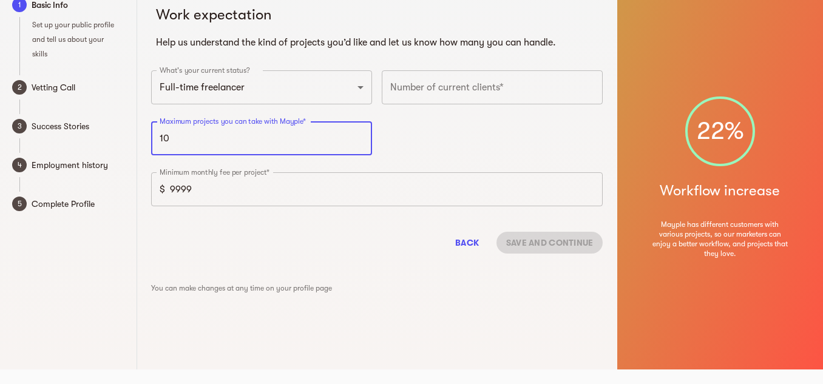
click at [359, 130] on input "10" at bounding box center [261, 138] width 221 height 34
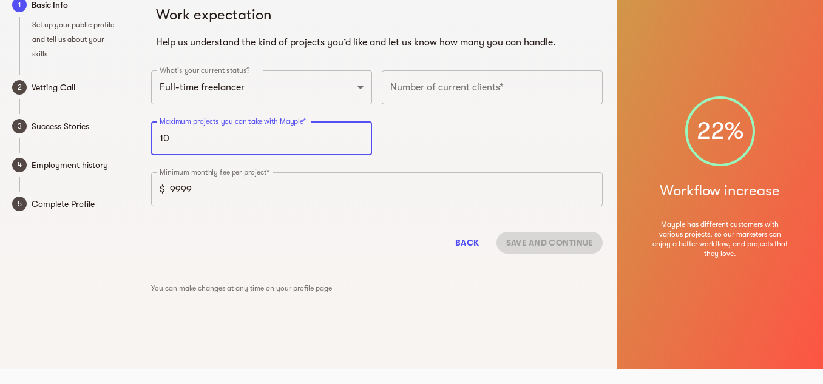
click at [359, 130] on input "10" at bounding box center [261, 138] width 221 height 34
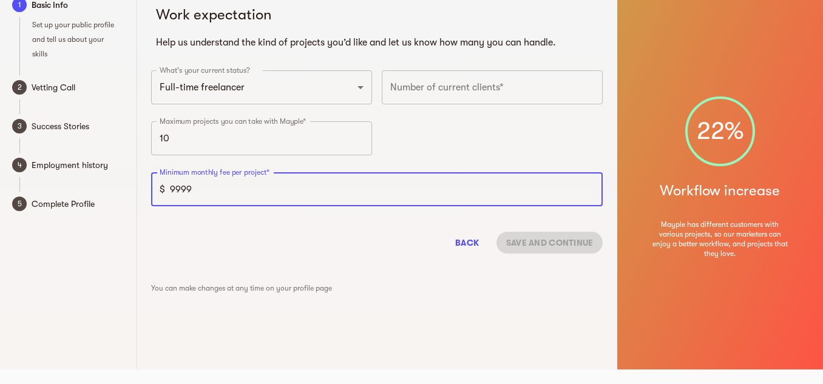
click at [393, 194] on input "9999" at bounding box center [386, 189] width 433 height 34
click at [590, 187] on input "10000" at bounding box center [386, 189] width 433 height 34
click at [590, 187] on input "10001" at bounding box center [386, 189] width 433 height 34
click at [590, 187] on input "10002" at bounding box center [386, 189] width 433 height 34
click at [590, 187] on input "10003" at bounding box center [386, 189] width 433 height 34
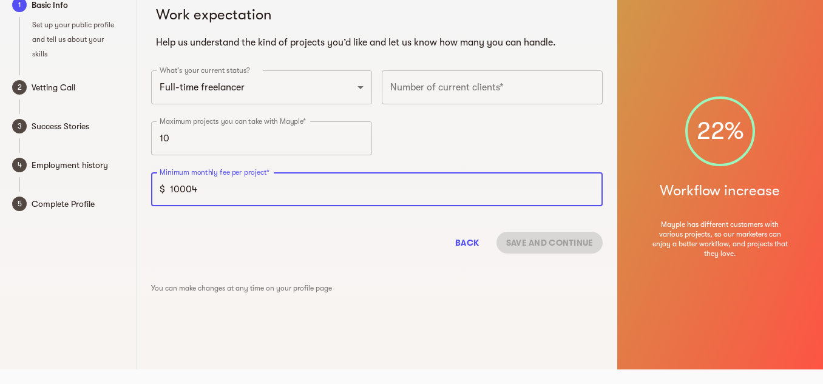
click at [590, 187] on input "10004" at bounding box center [386, 189] width 433 height 34
click at [590, 187] on input "10005" at bounding box center [386, 189] width 433 height 34
click at [590, 187] on input "10006" at bounding box center [386, 189] width 433 height 34
click at [590, 187] on input "10007" at bounding box center [386, 189] width 433 height 34
click at [589, 188] on input "10110" at bounding box center [386, 189] width 433 height 34
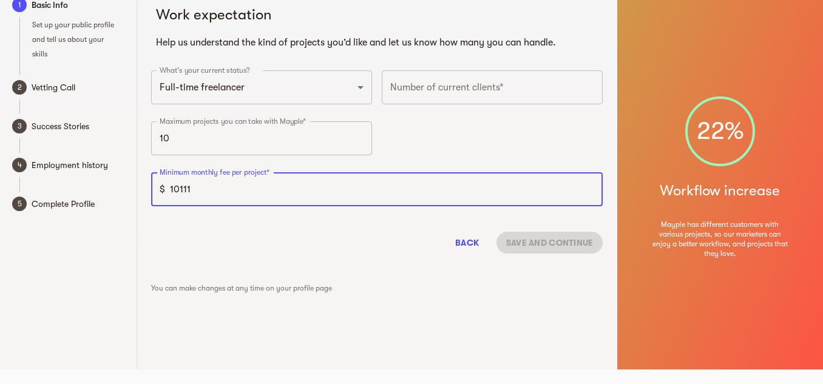
click at [589, 188] on input "10111" at bounding box center [386, 189] width 433 height 34
click at [589, 188] on input "10112" at bounding box center [386, 189] width 433 height 34
click at [589, 188] on input "10113" at bounding box center [386, 189] width 433 height 34
click at [589, 188] on input "10114" at bounding box center [386, 189] width 433 height 34
click at [589, 188] on input "10115" at bounding box center [386, 189] width 433 height 34
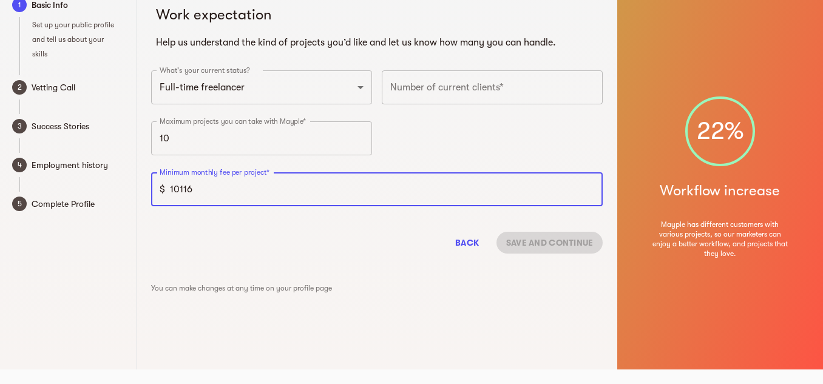
click at [589, 188] on input "10116" at bounding box center [386, 189] width 433 height 34
click at [589, 188] on input "10117" at bounding box center [386, 189] width 433 height 34
click at [589, 188] on input "10118" at bounding box center [386, 189] width 433 height 34
click at [589, 188] on input "10119" at bounding box center [386, 189] width 433 height 34
click at [589, 188] on input "10120" at bounding box center [386, 189] width 433 height 34
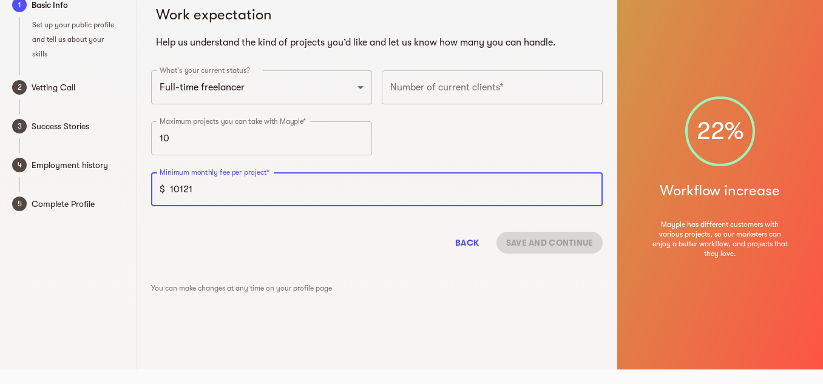
click at [589, 188] on input "10121" at bounding box center [386, 189] width 433 height 34
type input "10306"
click at [589, 188] on input "10306" at bounding box center [386, 189] width 433 height 34
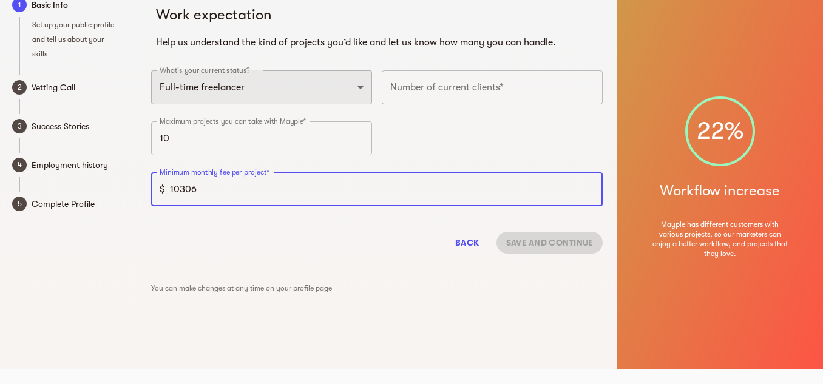
click at [362, 87] on select "Full-time freelancer [DEMOGRAPHIC_DATA] job New-freelancing [DEMOGRAPHIC_DATA]-…" at bounding box center [261, 87] width 221 height 34
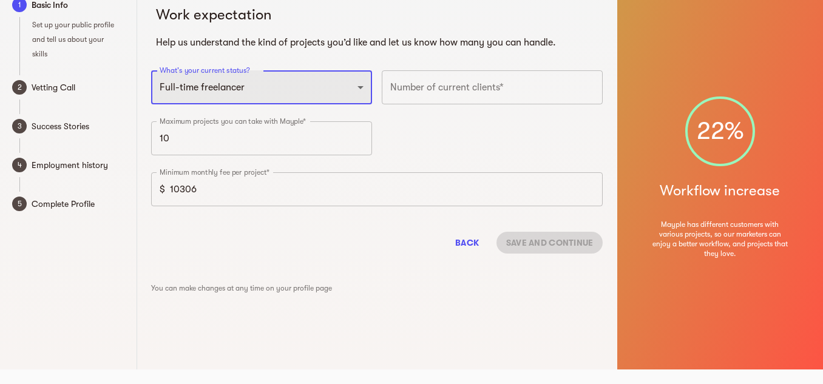
select select "NEW_FREELANCER"
click at [151, 70] on select "Full-time freelancer [DEMOGRAPHIC_DATA] job New-freelancing [DEMOGRAPHIC_DATA]-…" at bounding box center [261, 87] width 221 height 34
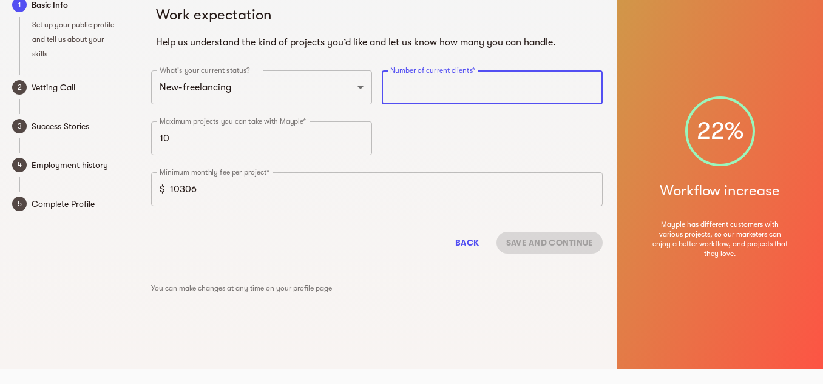
click at [455, 81] on input "number" at bounding box center [492, 87] width 221 height 34
click at [466, 84] on input "number" at bounding box center [492, 87] width 221 height 34
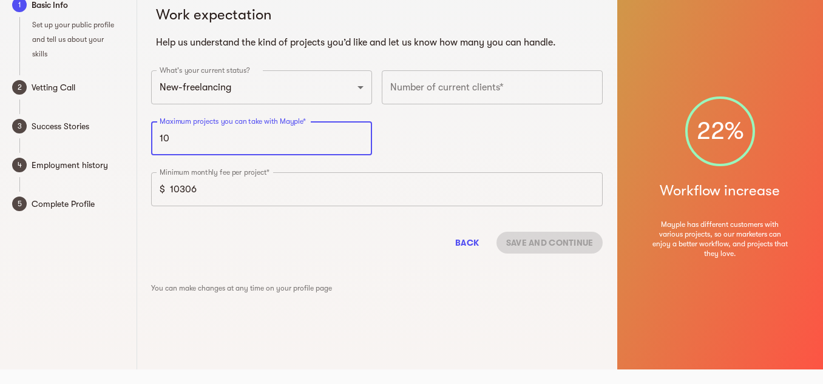
click at [327, 133] on input "10" at bounding box center [261, 138] width 221 height 34
click at [478, 67] on div "Number of current clients* Number of current clients*" at bounding box center [492, 91] width 231 height 51
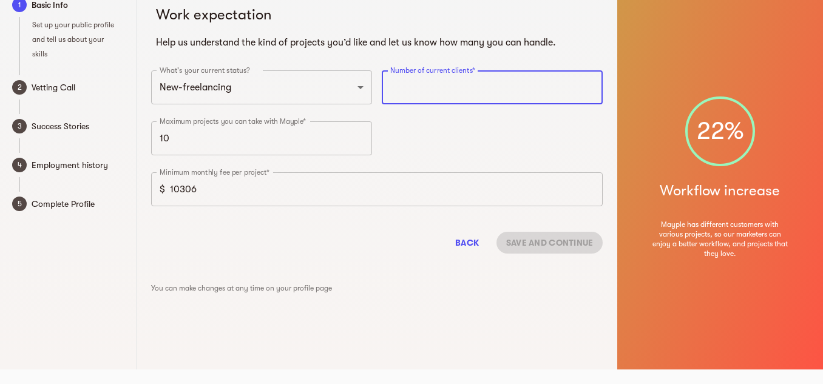
click at [476, 80] on input "number" at bounding box center [492, 87] width 221 height 34
click at [396, 86] on input "number" at bounding box center [492, 87] width 221 height 34
type input "17373828087"
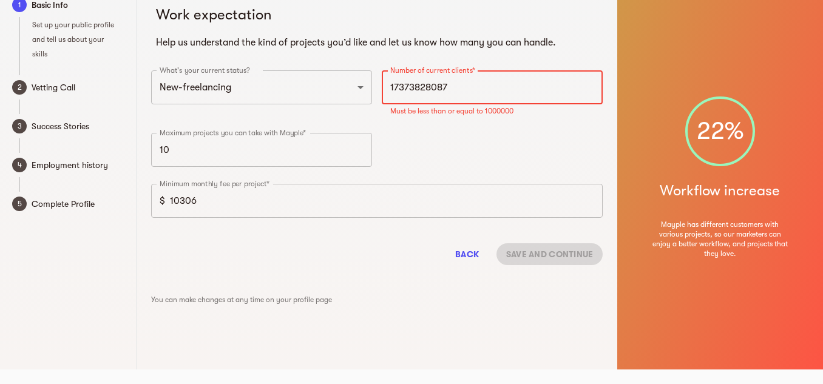
click at [470, 83] on input "17373828087" at bounding box center [492, 87] width 221 height 34
click at [391, 87] on input "17373828087" at bounding box center [492, 87] width 221 height 34
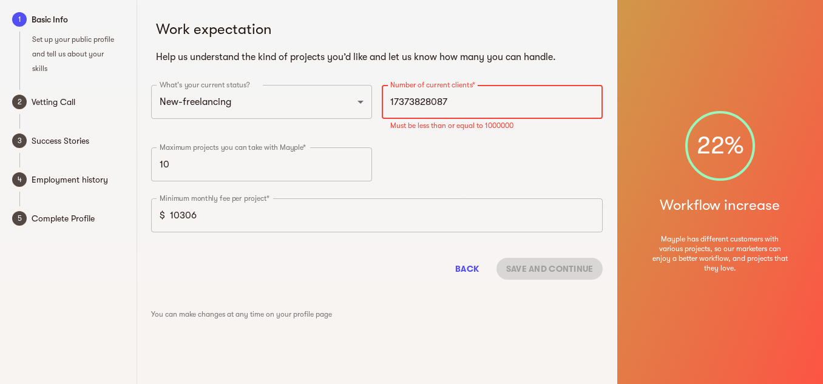
click at [392, 100] on input "17373828087" at bounding box center [492, 102] width 221 height 34
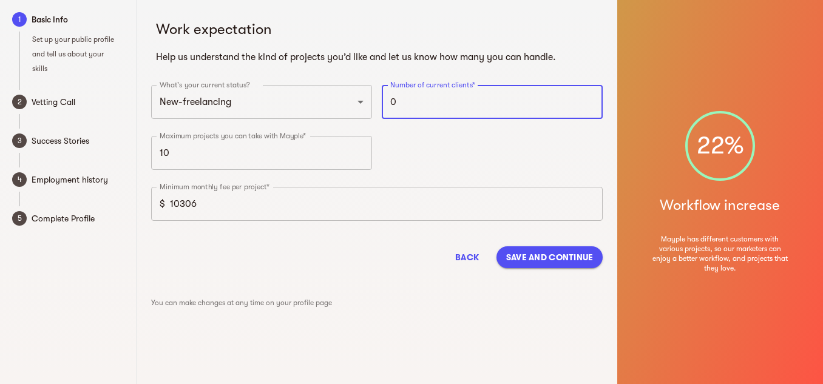
type input "0"
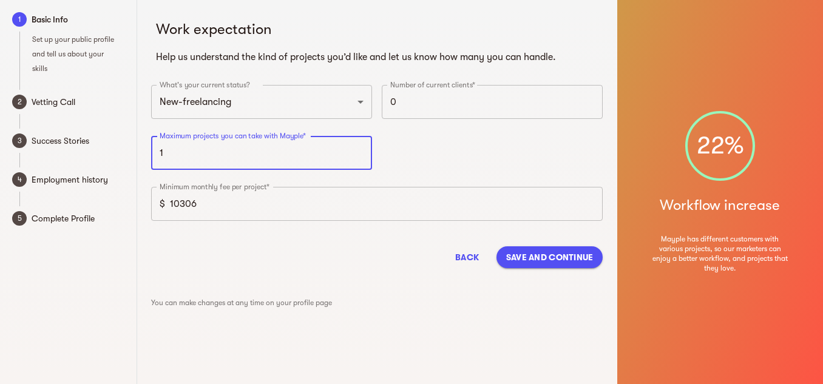
type input "1"
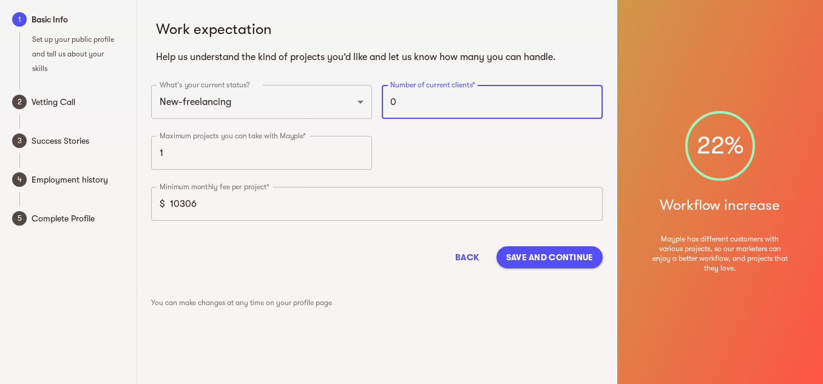
click at [418, 97] on input "0" at bounding box center [492, 102] width 221 height 34
type input "01"
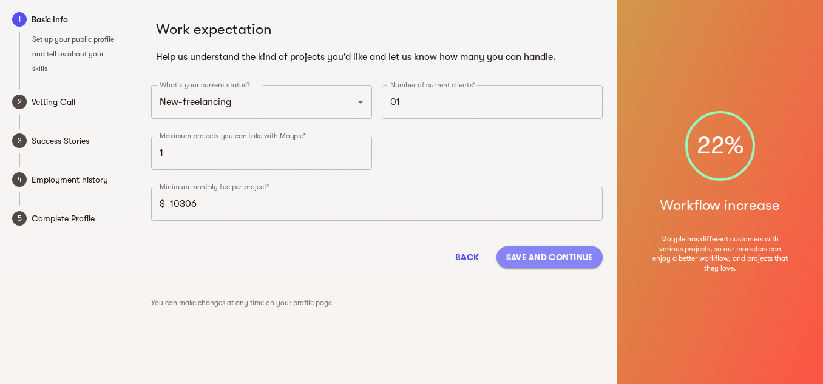
click at [529, 254] on span "Save and continue" at bounding box center [549, 257] width 87 height 15
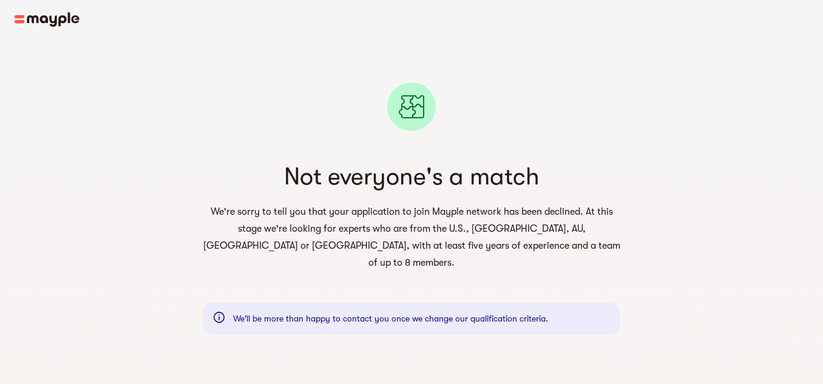
click at [18, 18] on img at bounding box center [47, 19] width 65 height 15
